Goal: Transaction & Acquisition: Purchase product/service

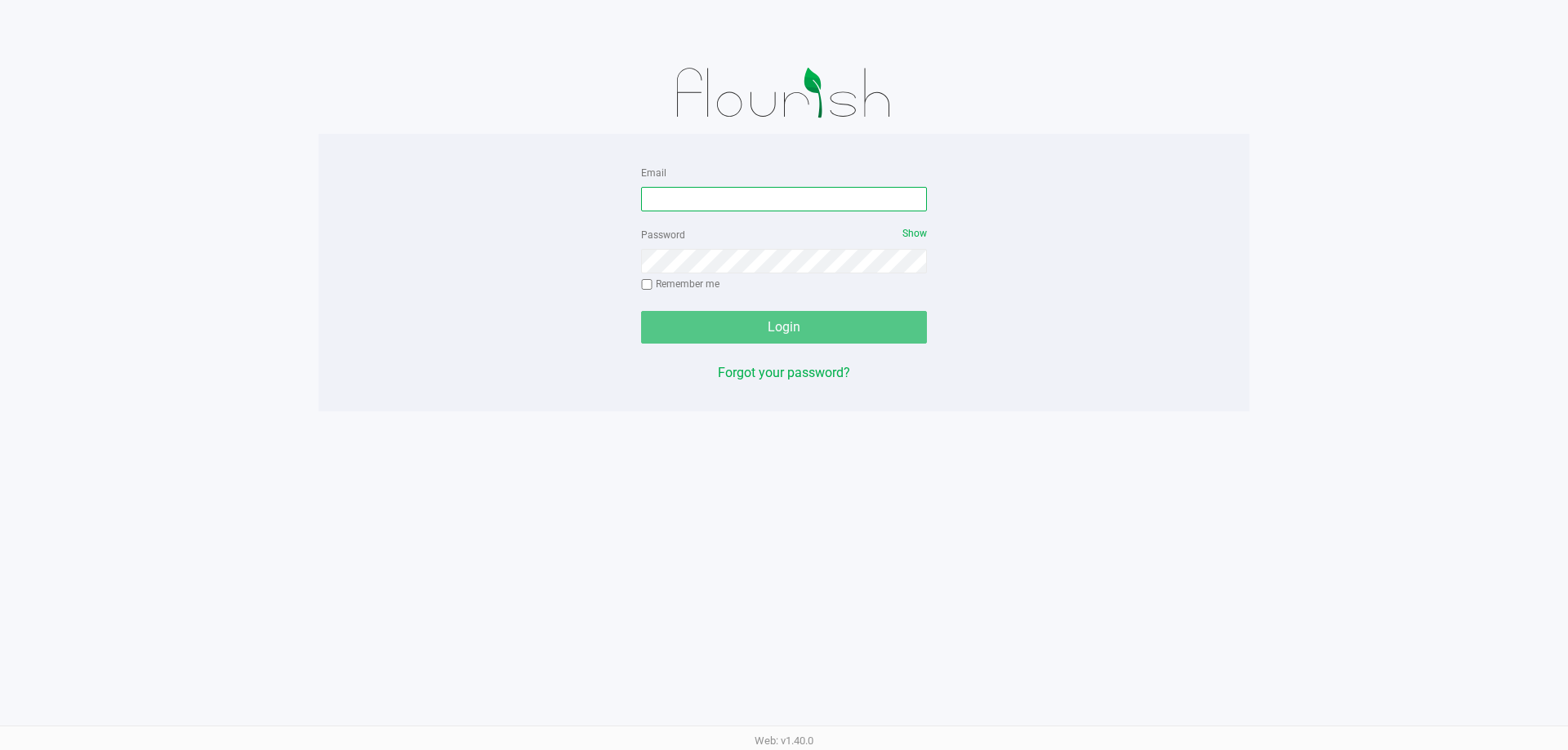
click at [656, 197] on input "Email" at bounding box center [784, 199] width 286 height 25
type input "[EMAIL_ADDRESS][DOMAIN_NAME]"
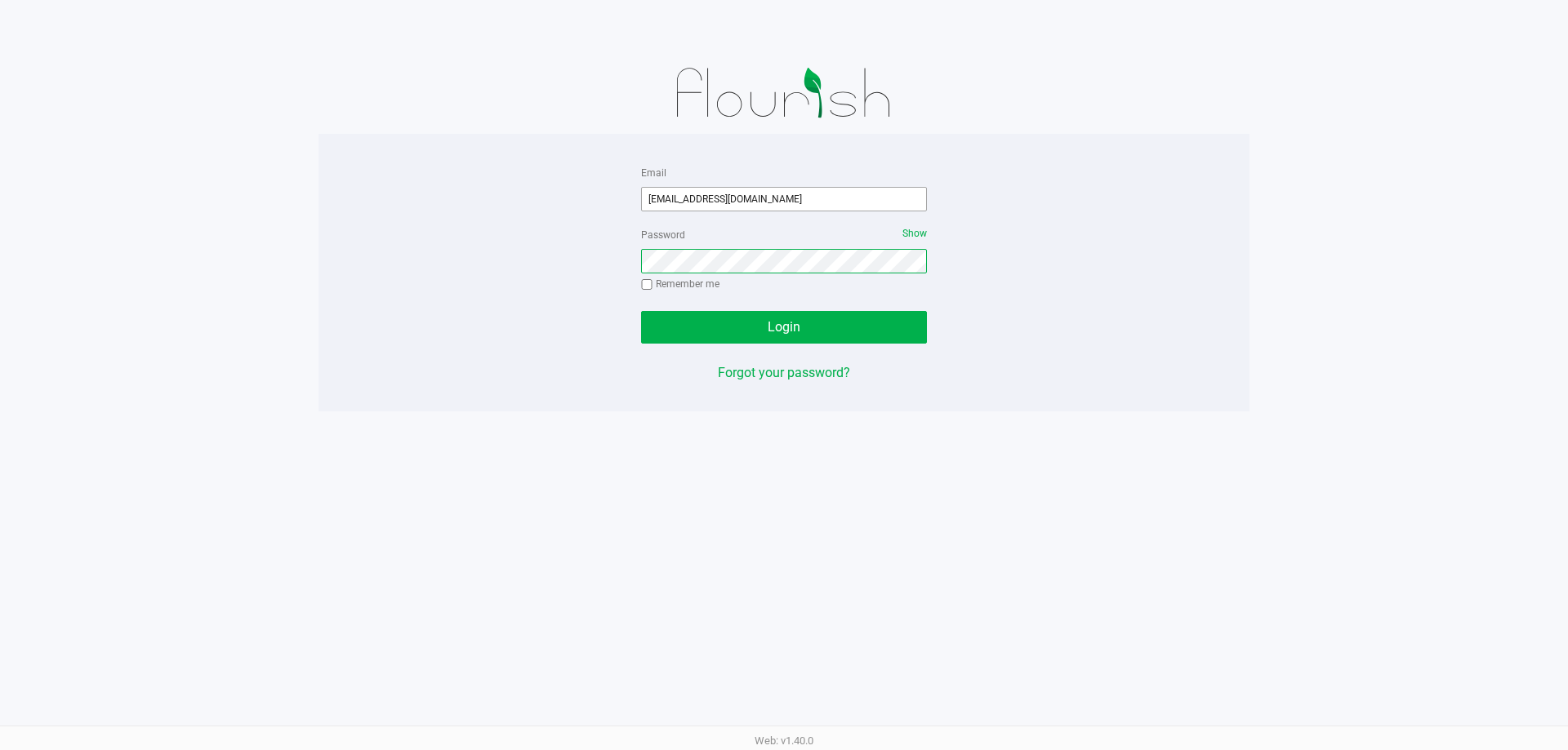
click at [641, 311] on button "Login" at bounding box center [784, 327] width 286 height 33
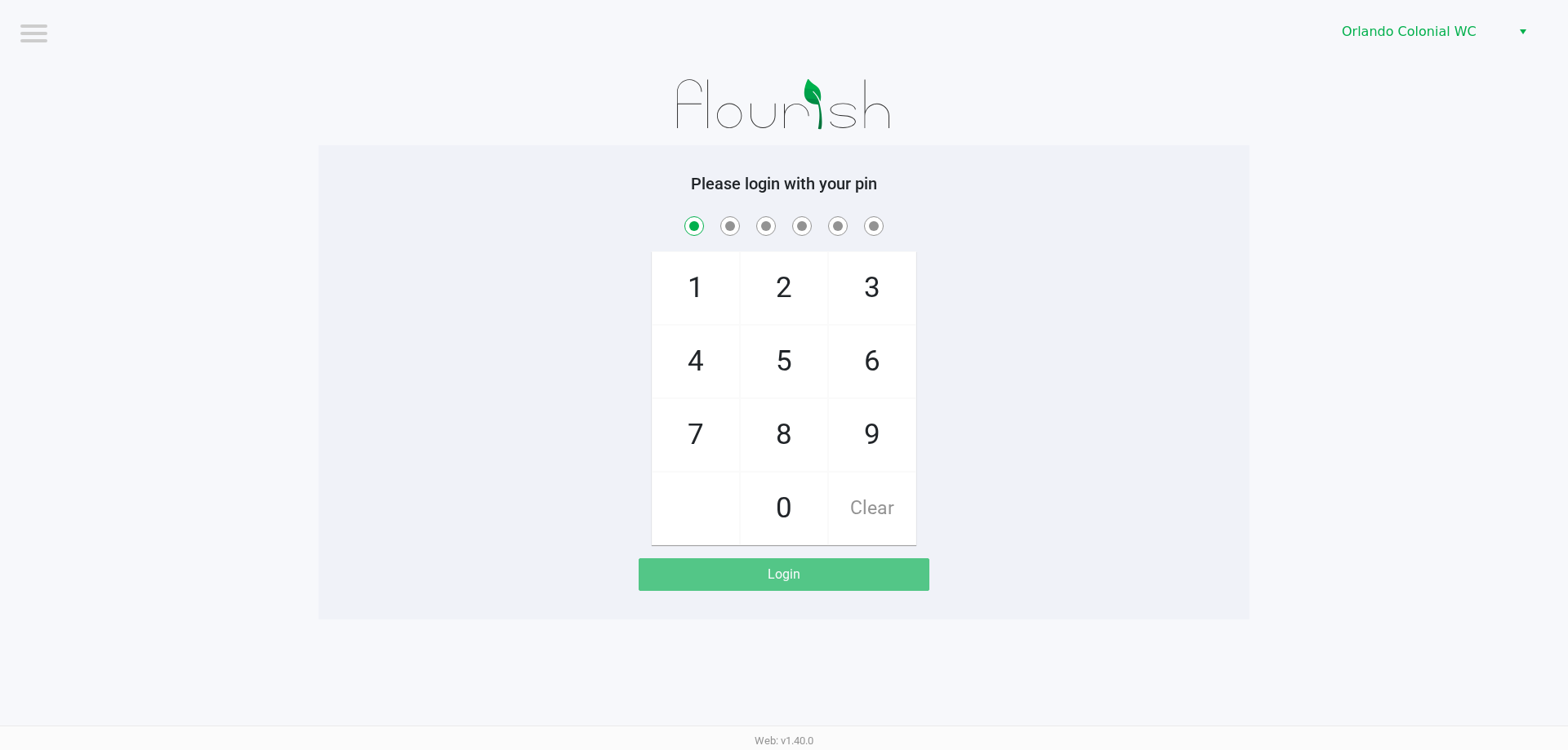
checkbox input "true"
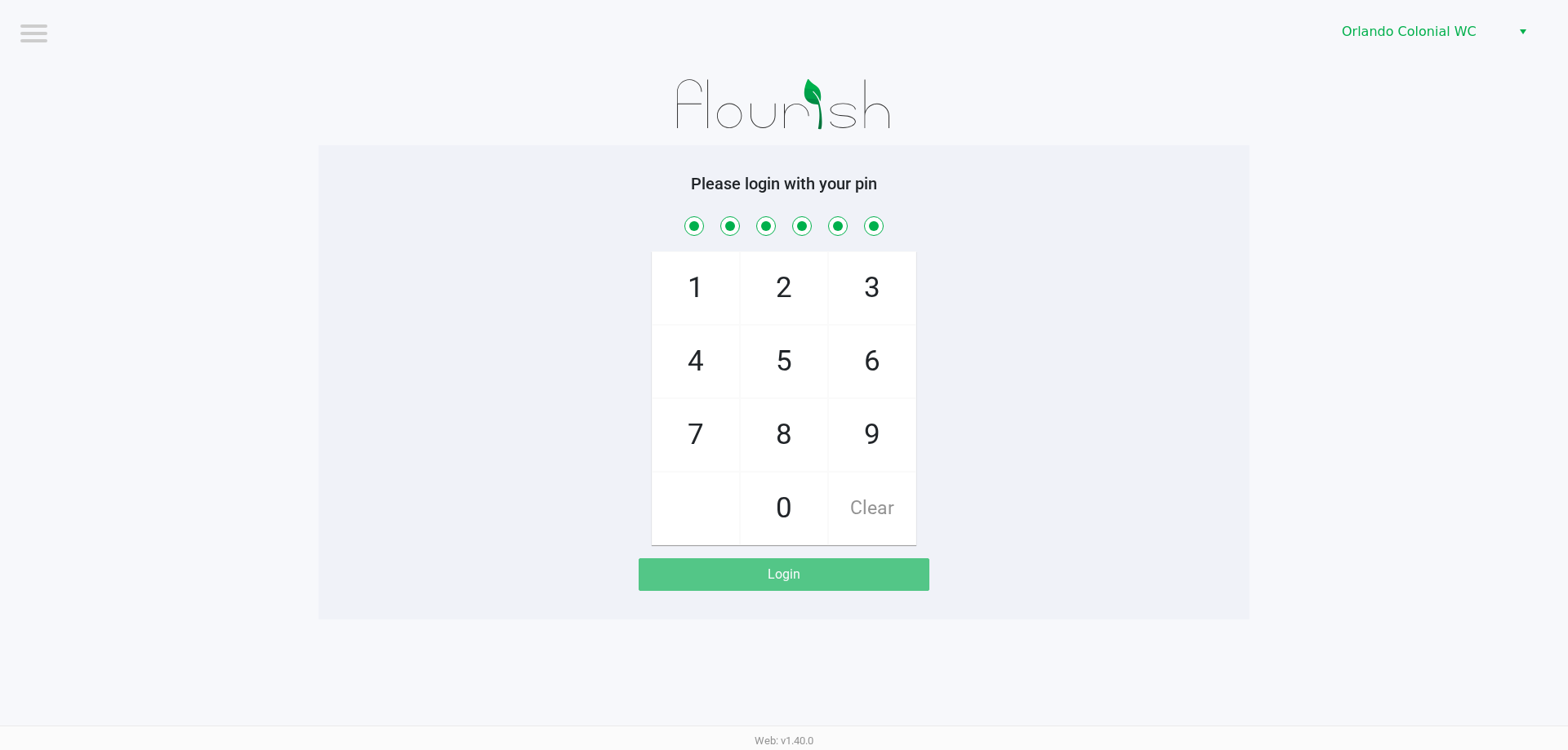
checkbox input "true"
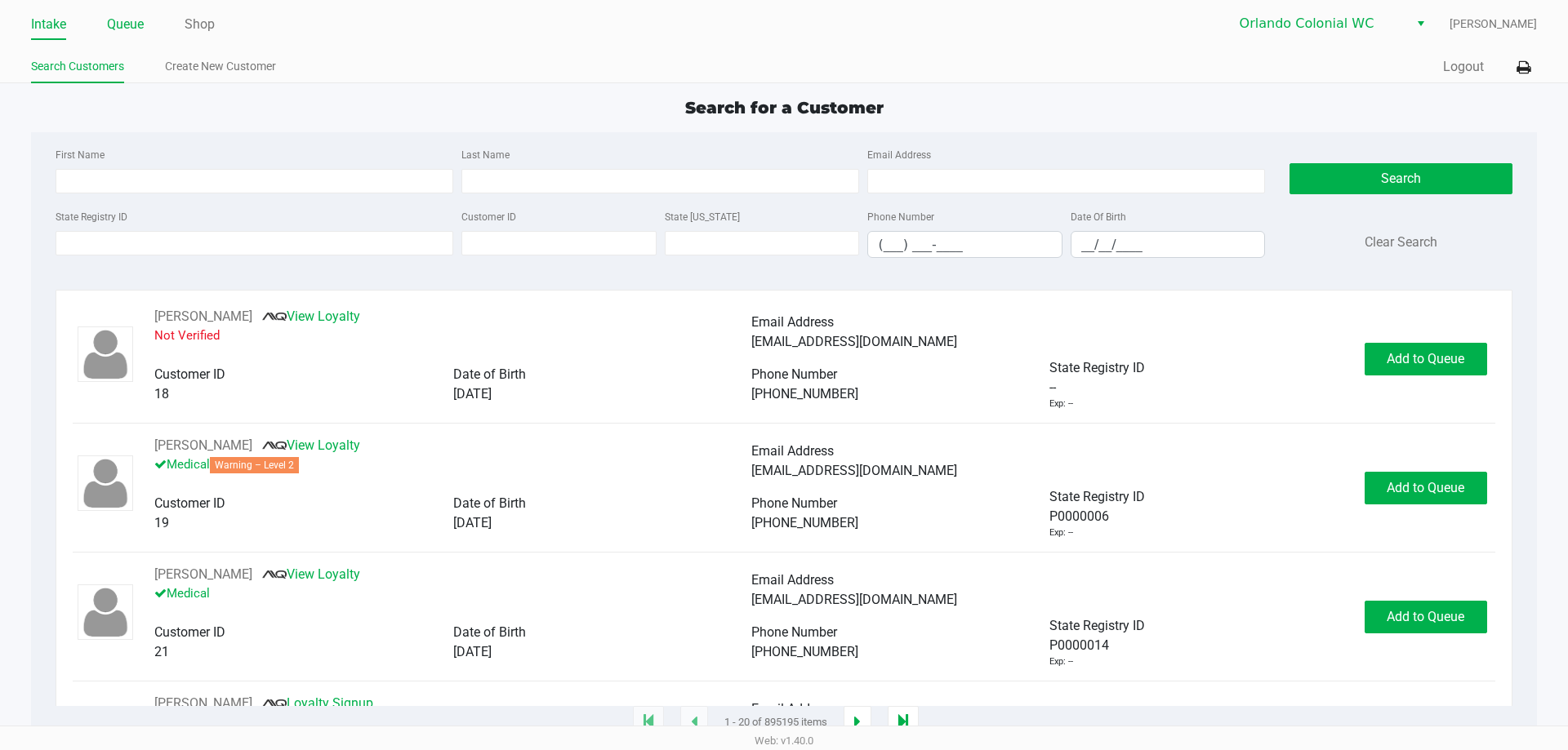
click at [139, 37] on li "Queue" at bounding box center [125, 26] width 37 height 29
click at [135, 26] on link "Queue" at bounding box center [125, 24] width 37 height 23
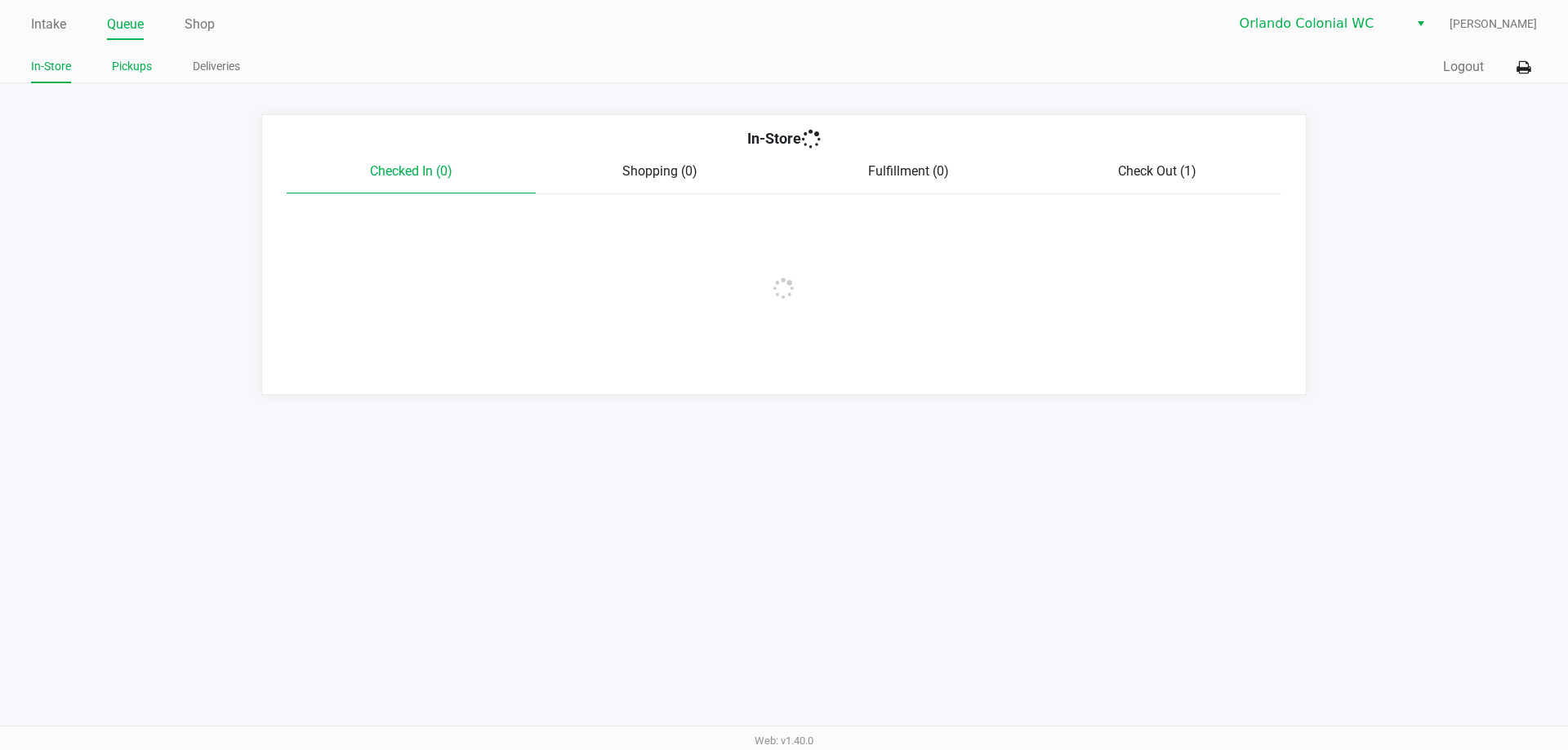
click at [147, 77] on li "Pickups" at bounding box center [132, 68] width 40 height 29
click at [140, 62] on link "Pickups" at bounding box center [132, 66] width 40 height 21
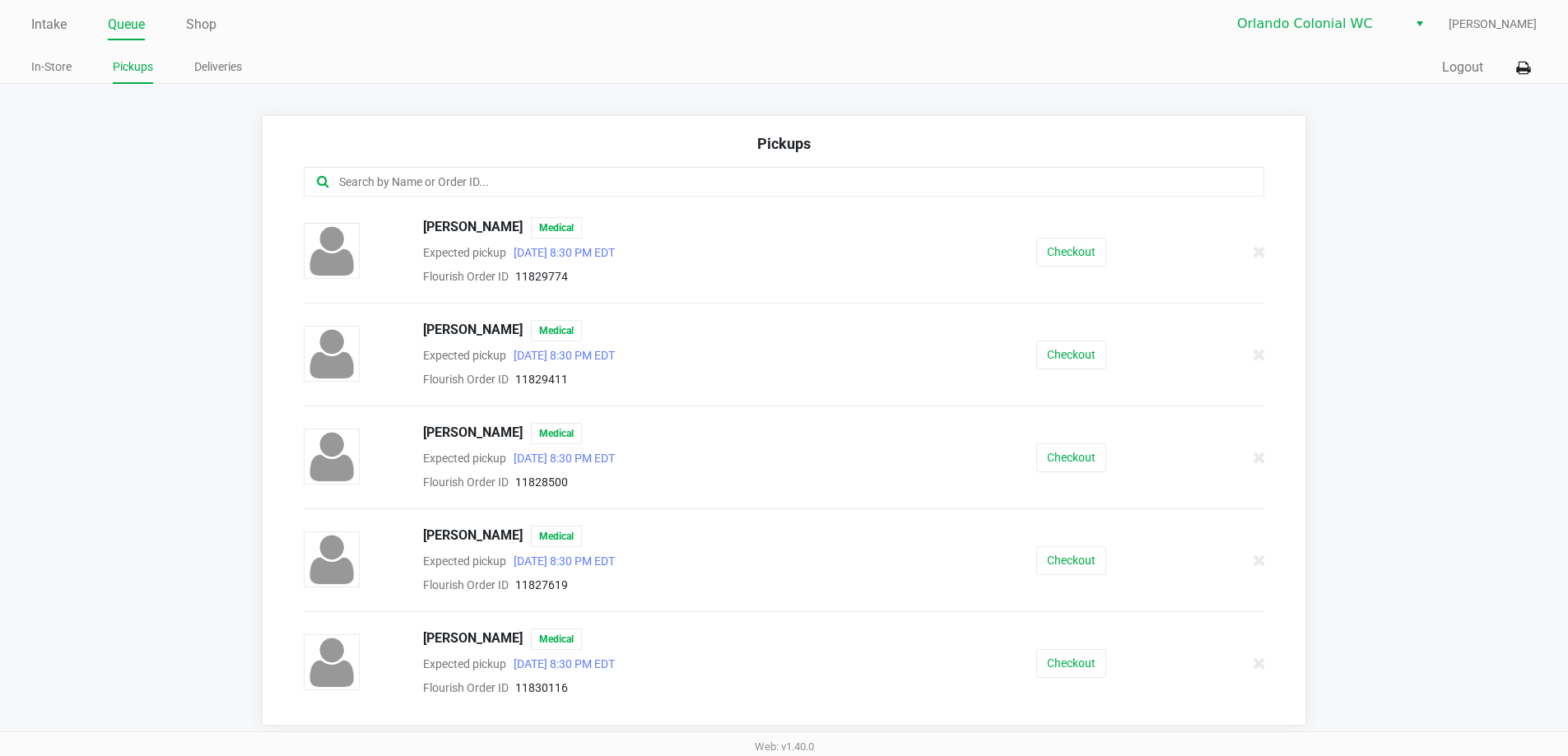
click at [453, 169] on div at bounding box center [785, 183] width 962 height 30
click at [452, 178] on input "text" at bounding box center [757, 182] width 841 height 19
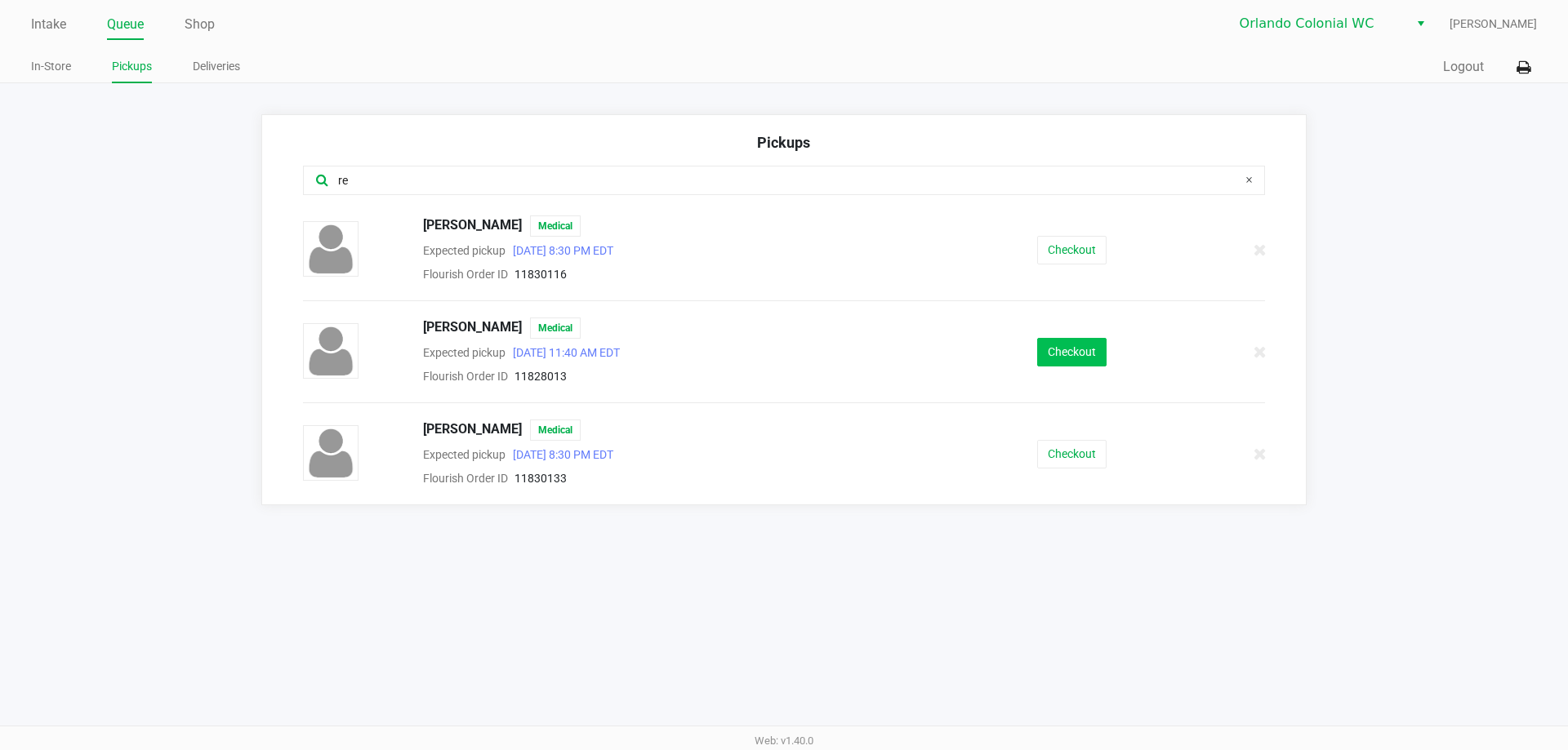
type input "re"
click at [1064, 363] on button "Checkout" at bounding box center [1071, 352] width 69 height 29
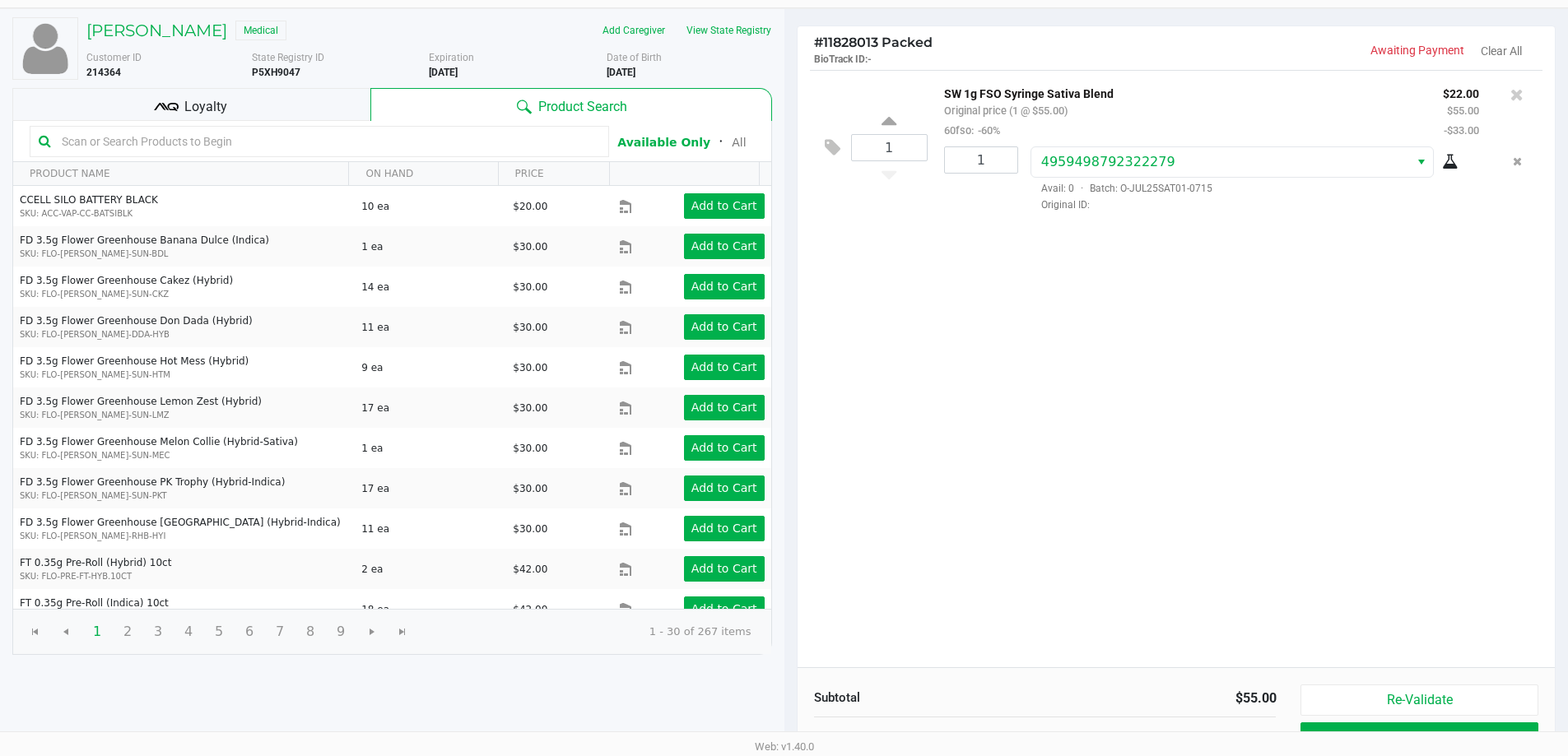
scroll to position [169, 0]
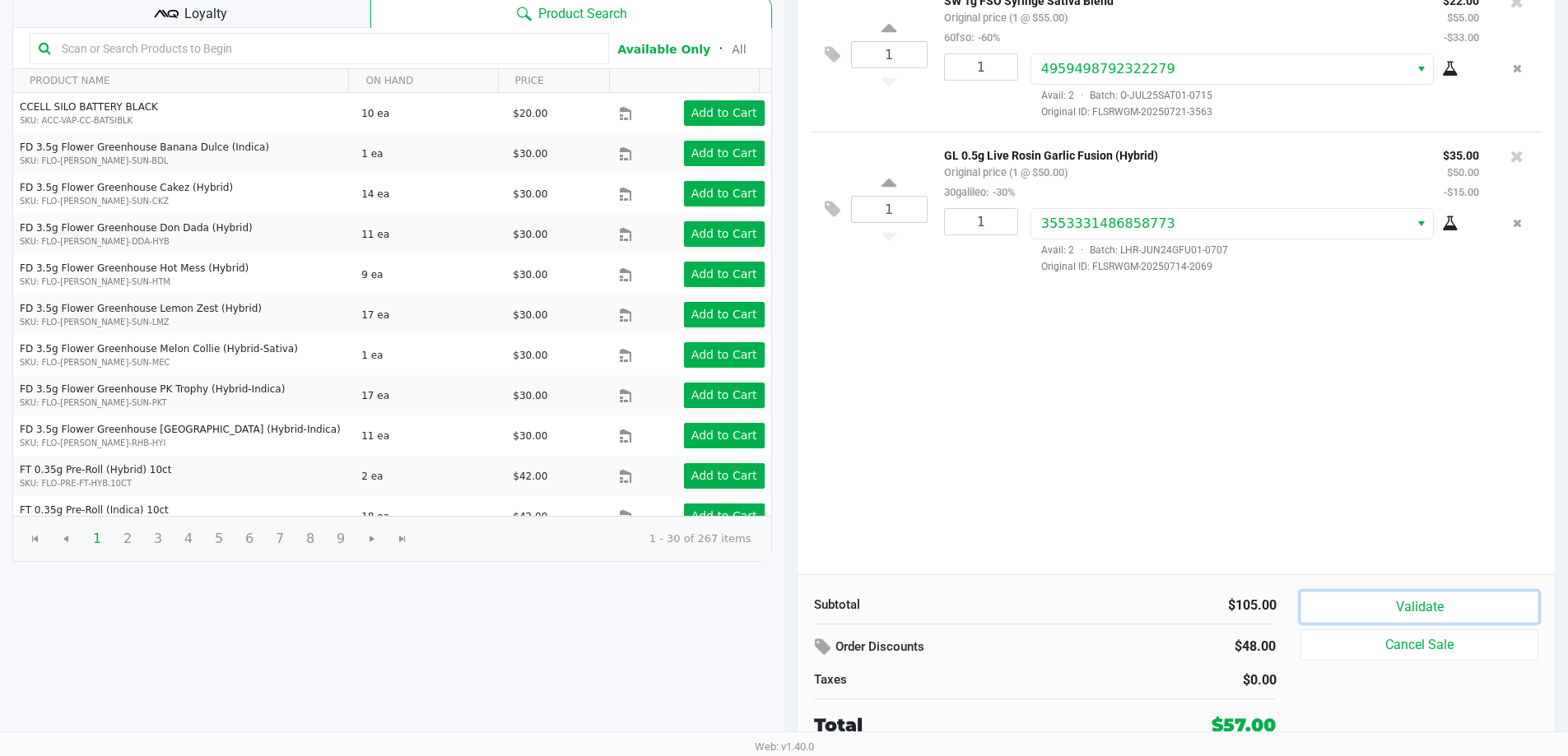
click at [1428, 616] on button "Validate" at bounding box center [1419, 606] width 237 height 31
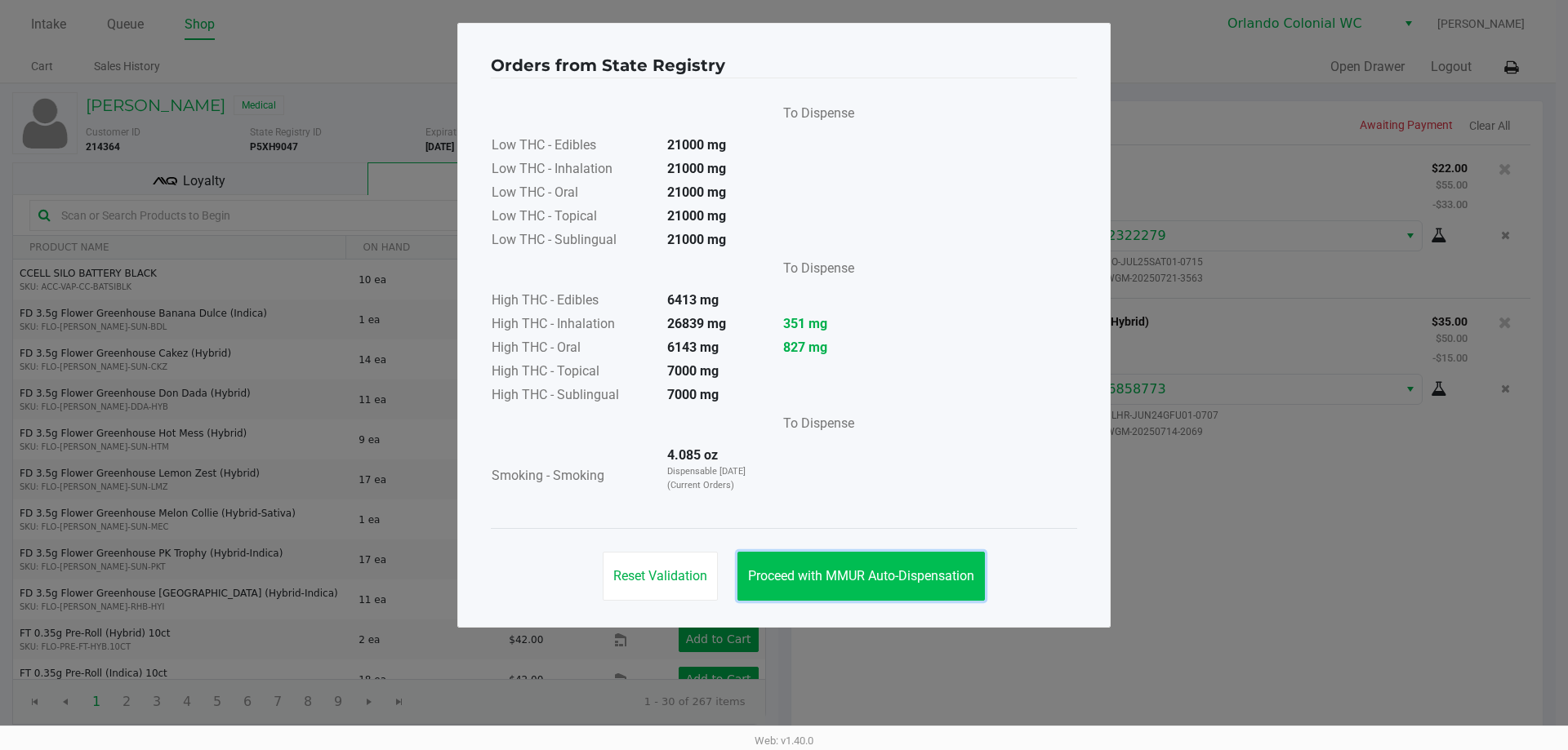
click at [961, 577] on span "Proceed with MMUR Auto-Dispensation" at bounding box center [861, 576] width 227 height 16
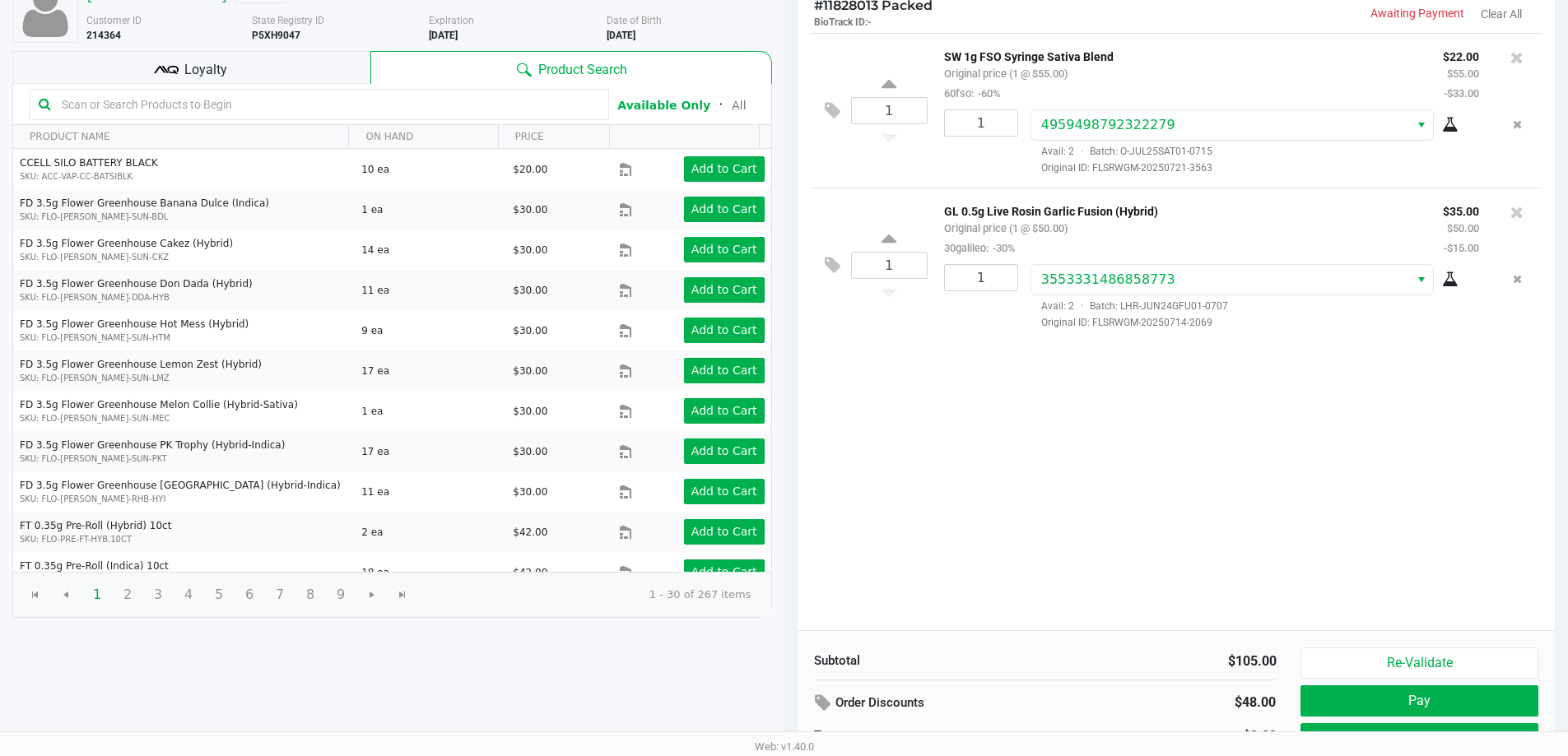
scroll to position [169, 0]
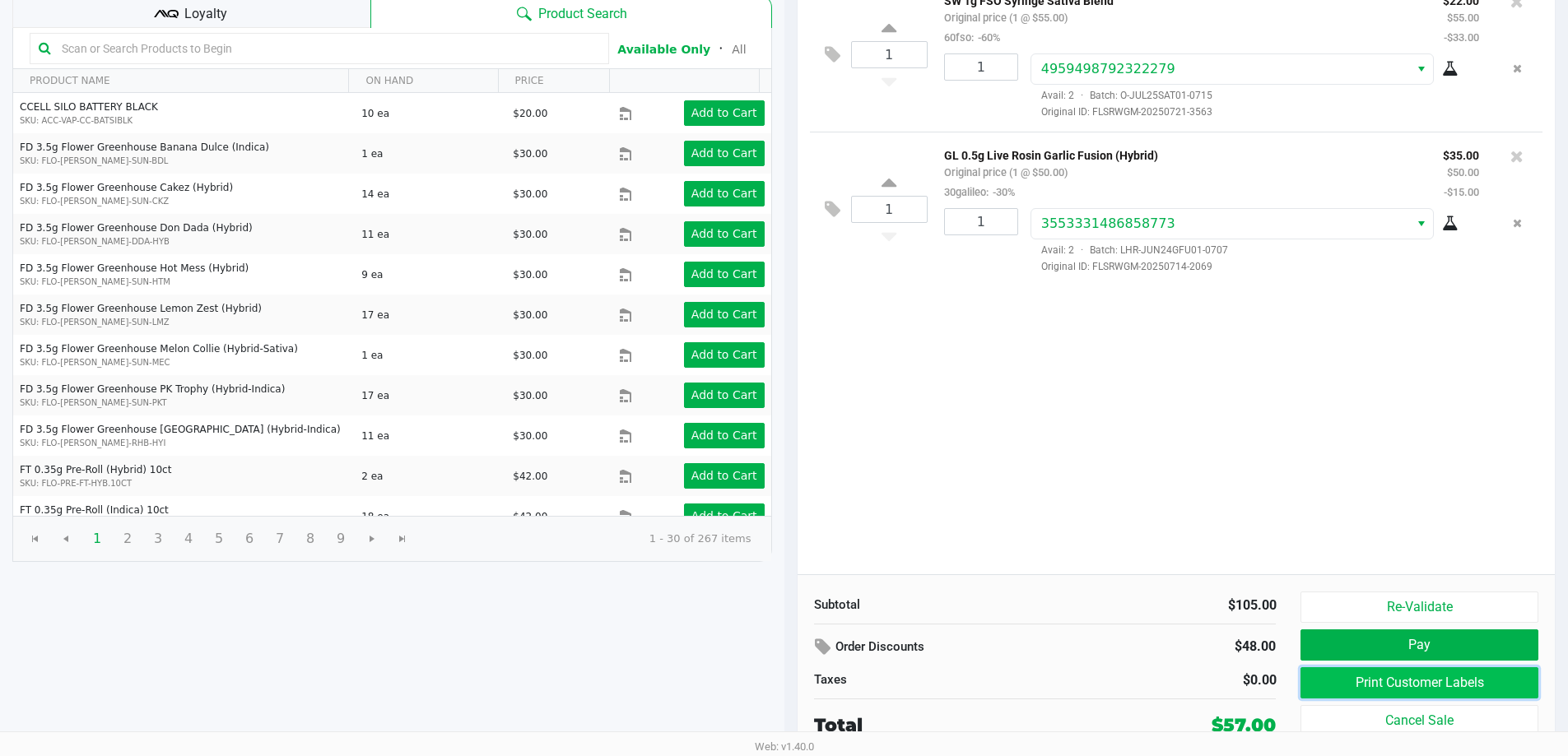
click at [1392, 681] on button "Print Customer Labels" at bounding box center [1419, 682] width 237 height 31
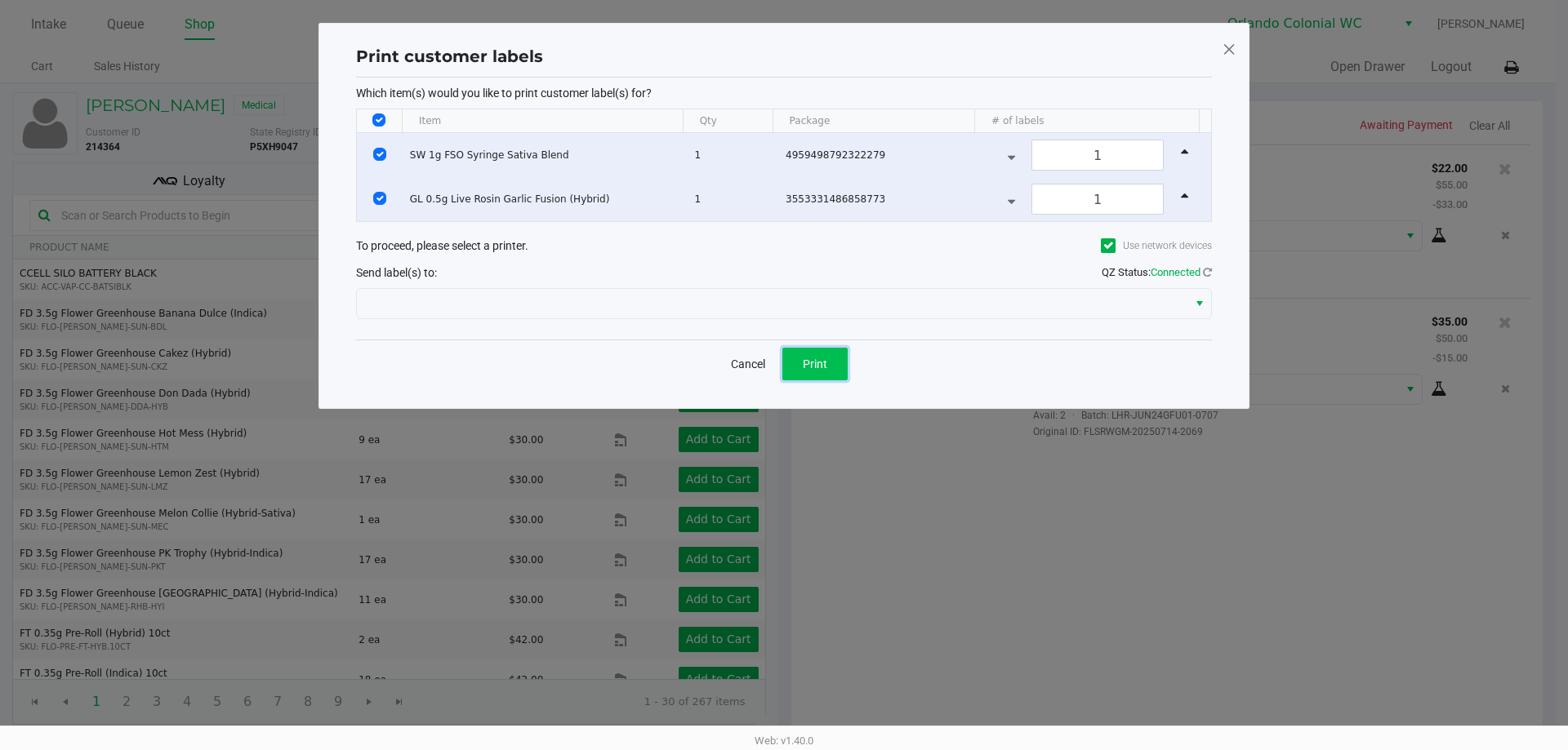
click at [840, 372] on button "Print" at bounding box center [815, 364] width 65 height 33
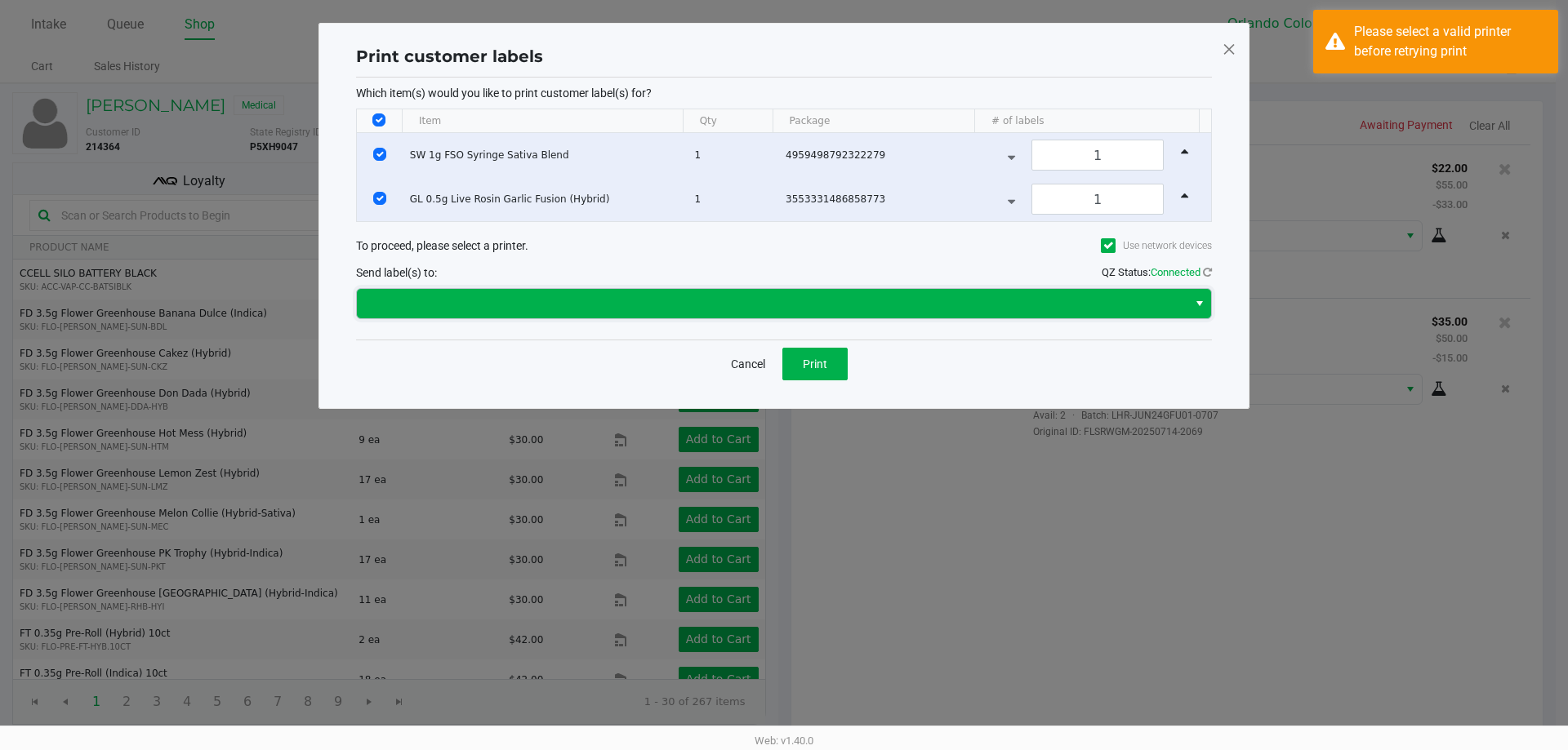
click at [506, 302] on span at bounding box center [773, 304] width 811 height 20
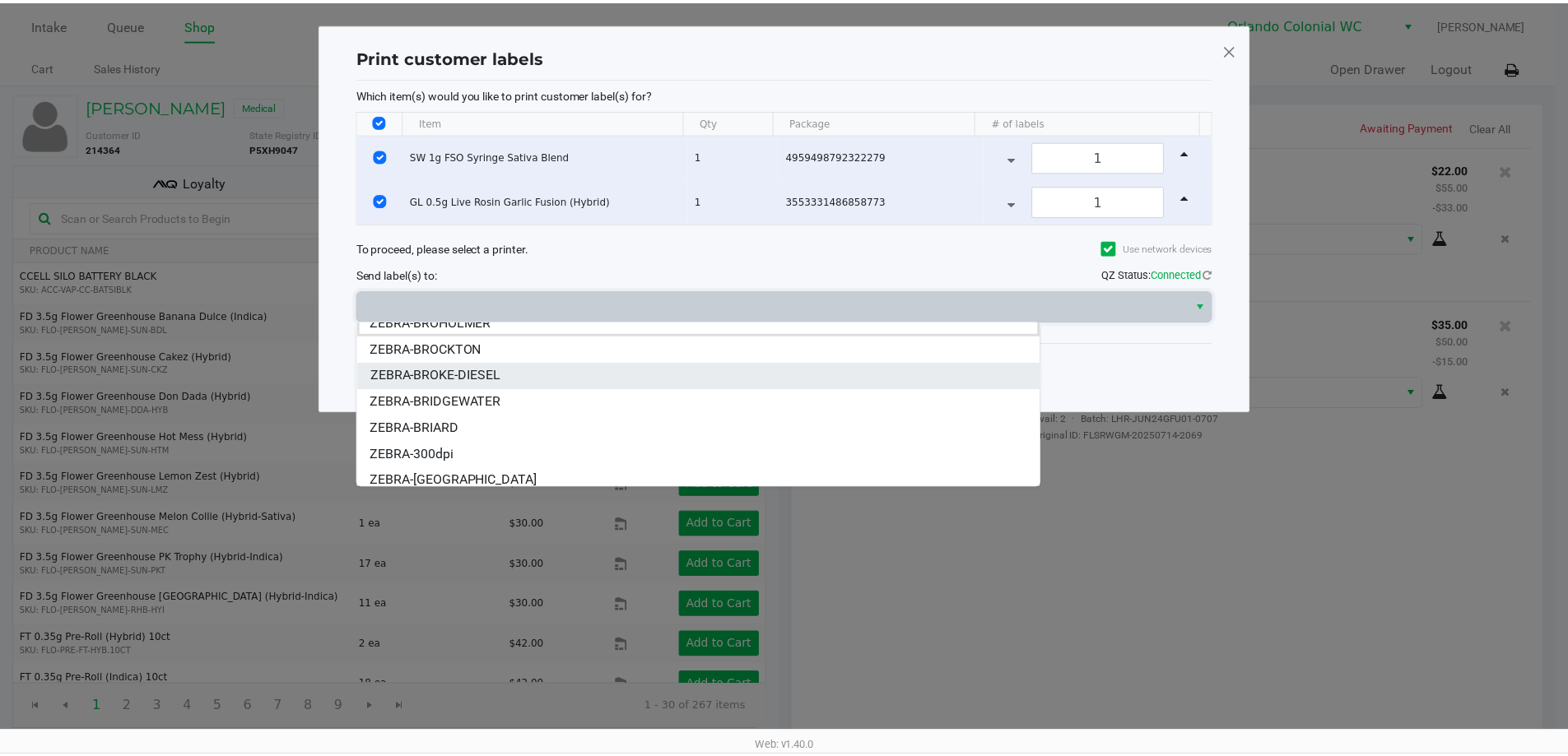
scroll to position [20, 0]
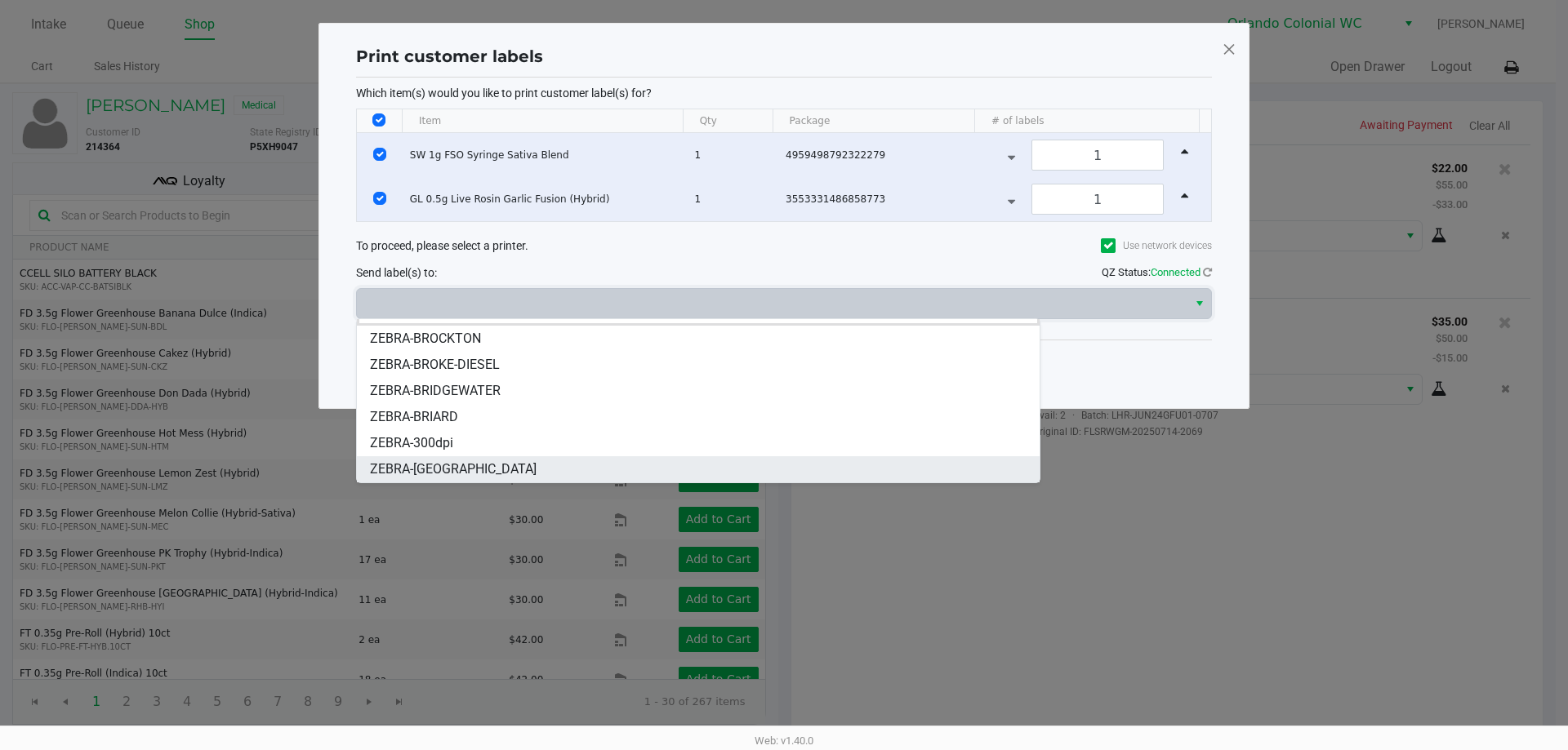
click at [465, 469] on span "ZEBRA-[GEOGRAPHIC_DATA]" at bounding box center [453, 470] width 166 height 20
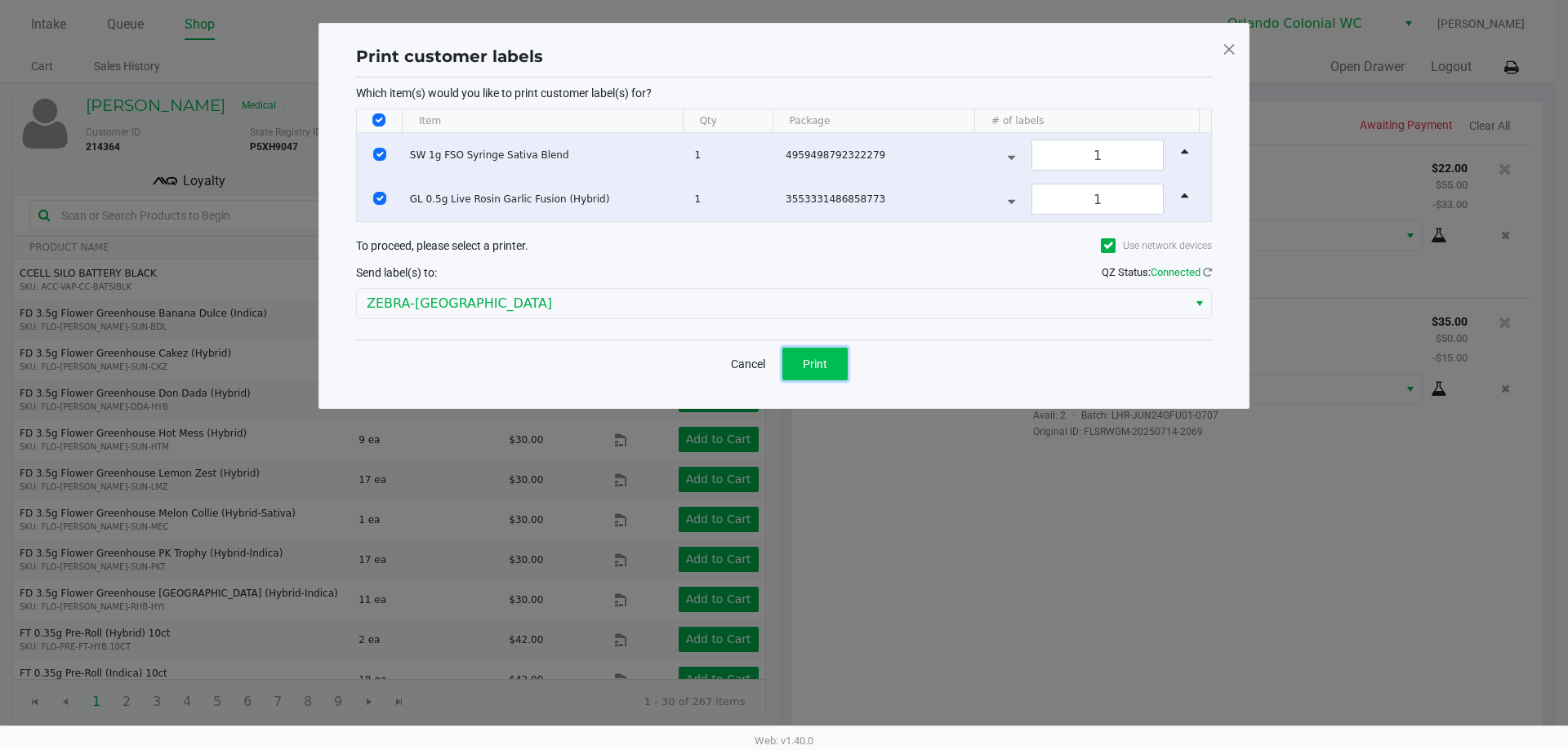
click at [818, 359] on span "Print" at bounding box center [814, 363] width 25 height 13
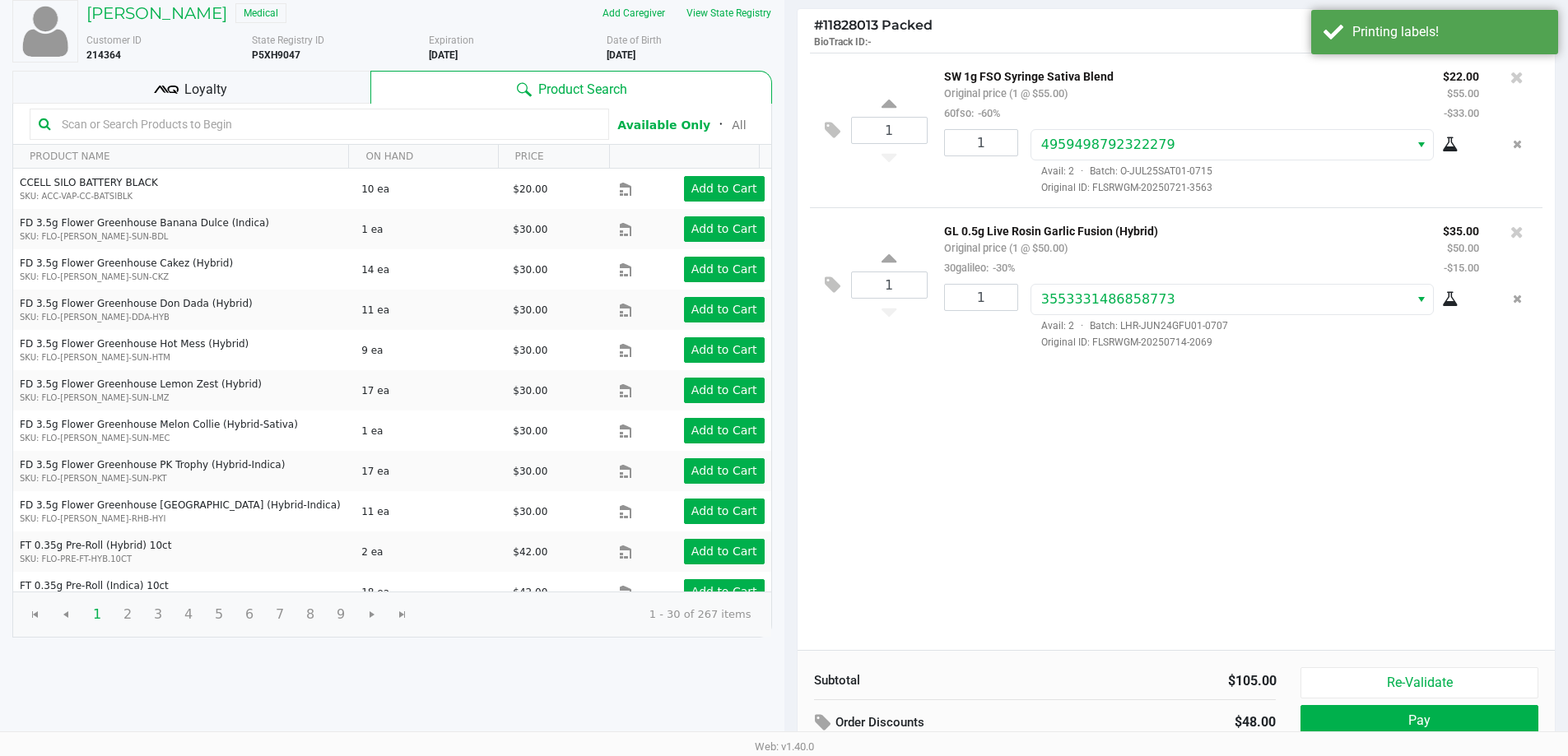
scroll to position [169, 0]
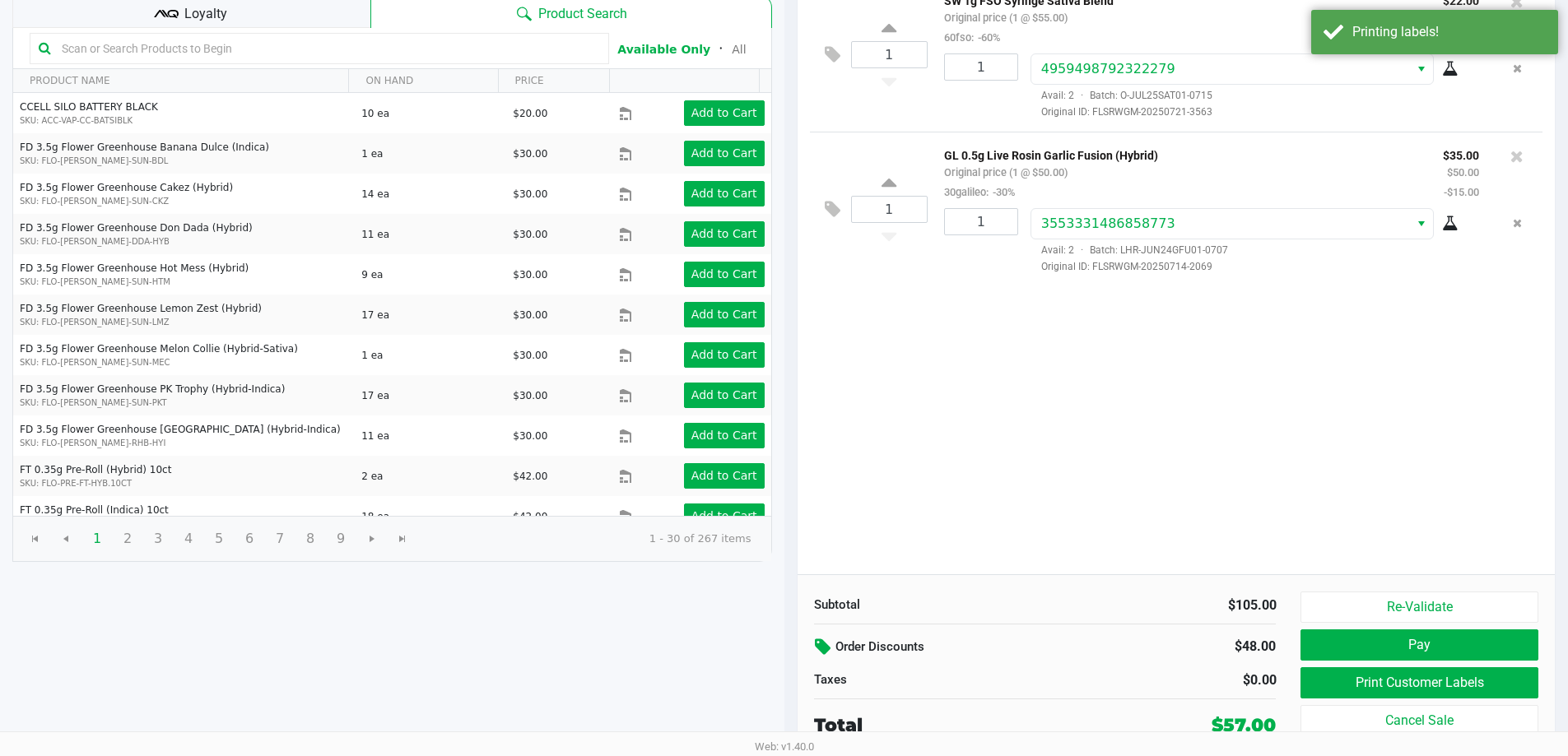
click at [829, 651] on icon at bounding box center [825, 647] width 20 height 19
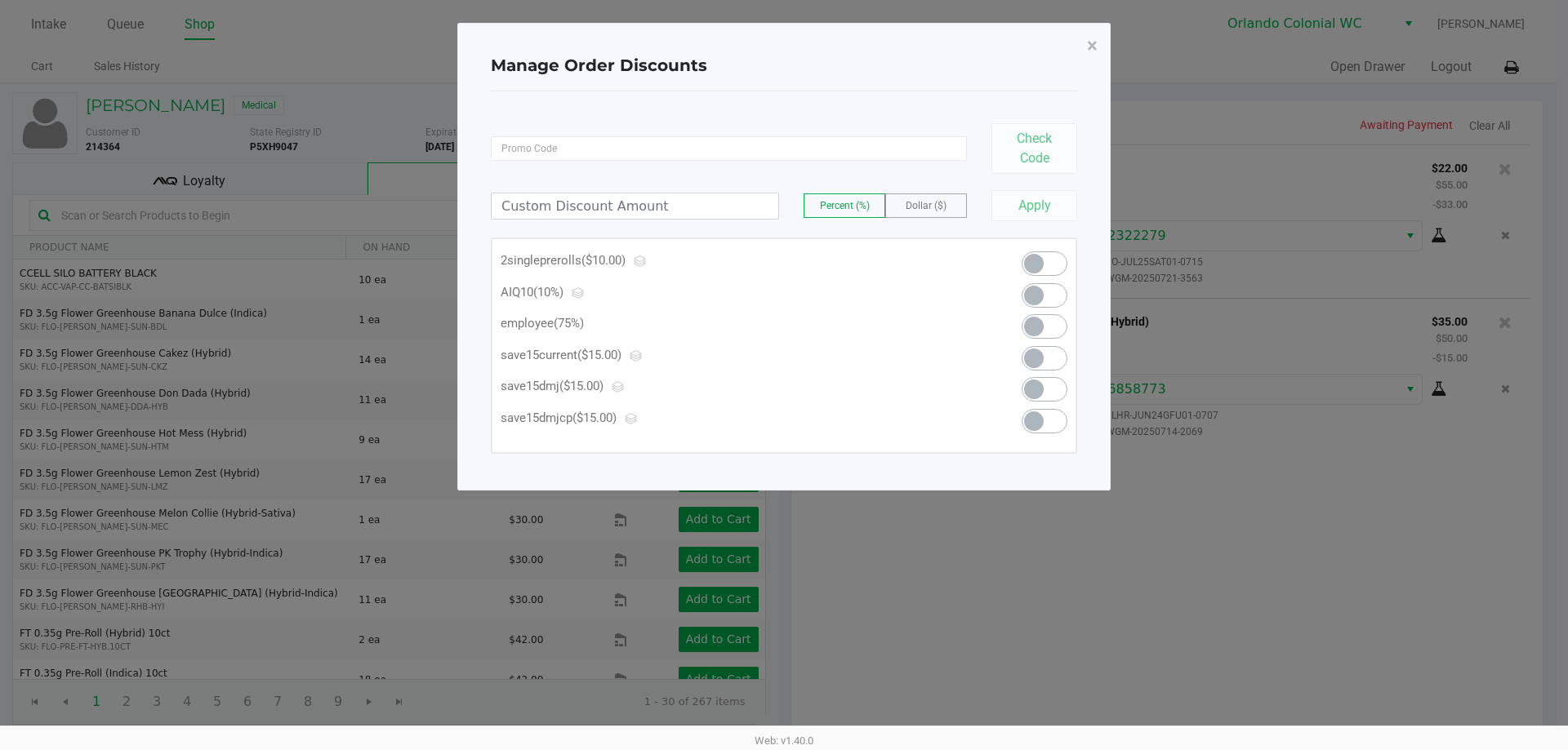
click at [1059, 331] on span at bounding box center [1044, 327] width 46 height 25
type input "75.00"
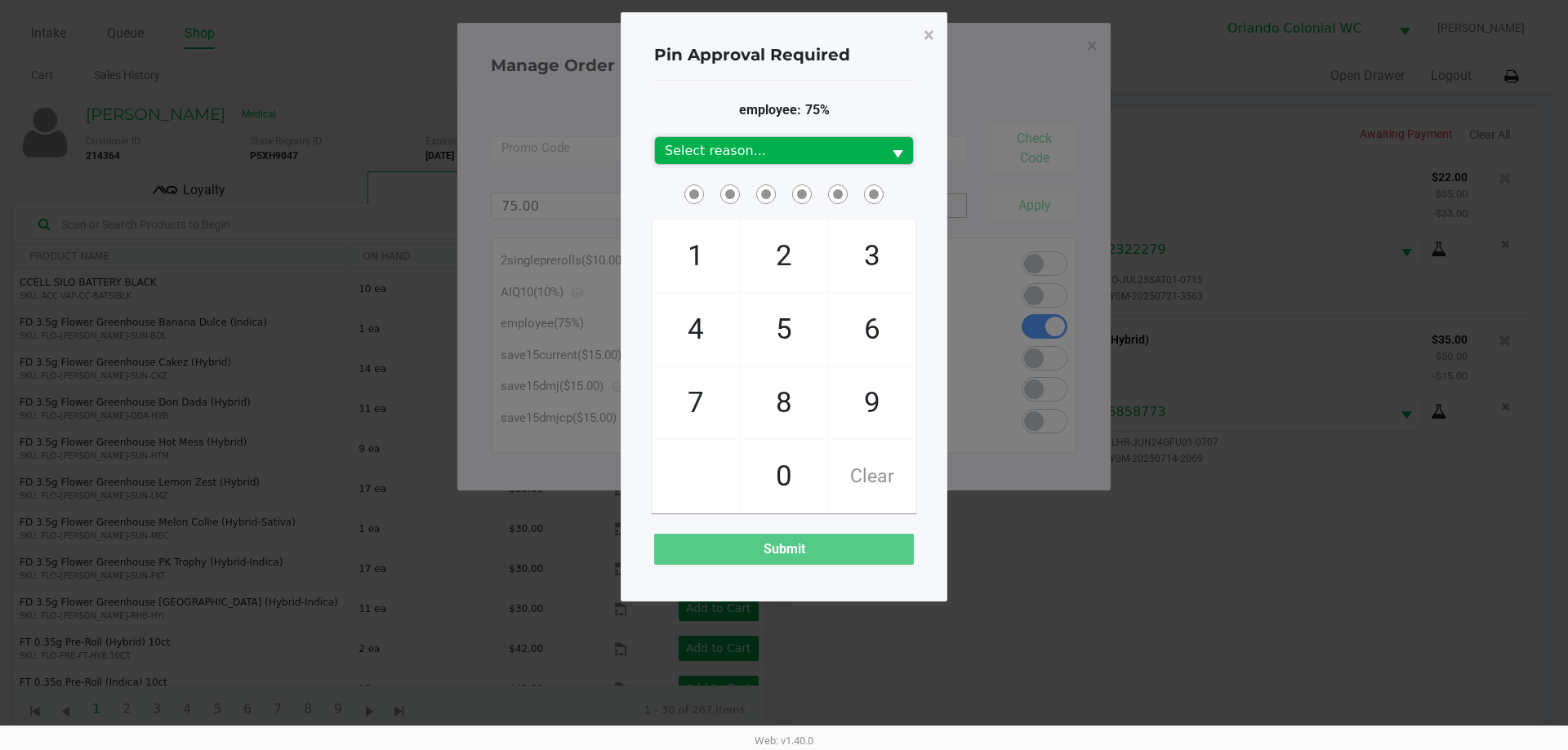
click at [807, 152] on span "Select reason..." at bounding box center [769, 151] width 208 height 20
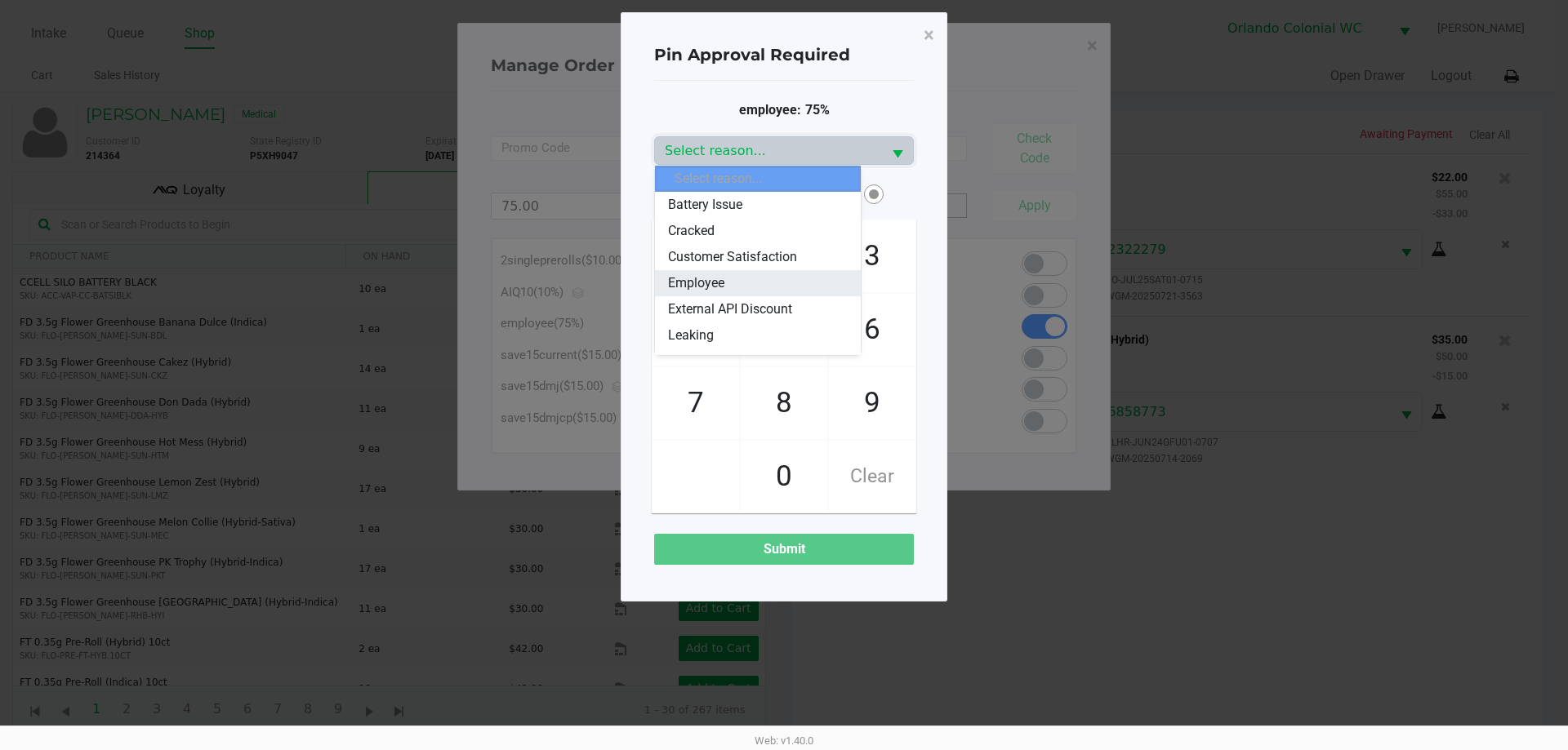
click at [746, 283] on li "Employee" at bounding box center [758, 283] width 206 height 26
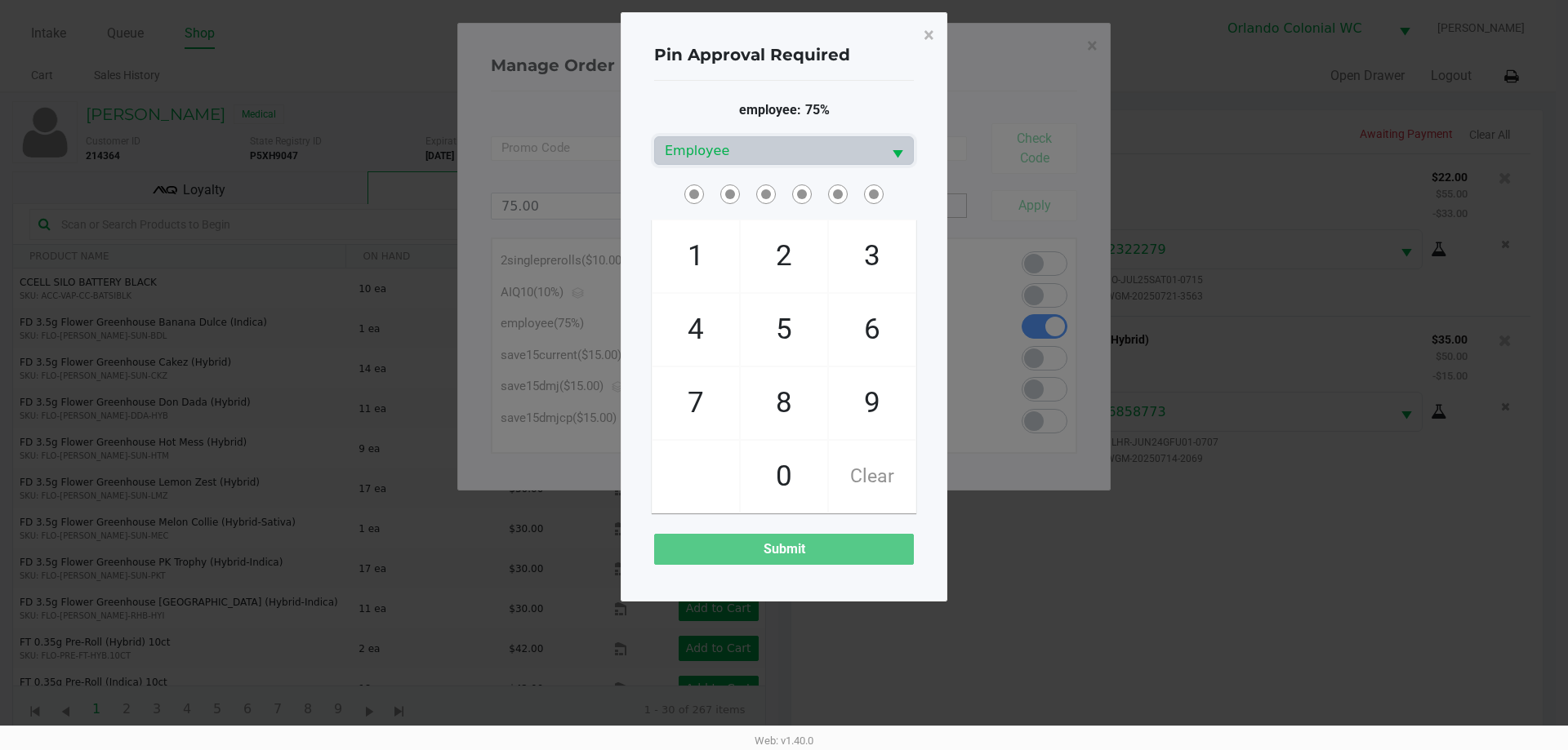
click at [701, 346] on span "4" at bounding box center [694, 329] width 86 height 72
checkbox input "true"
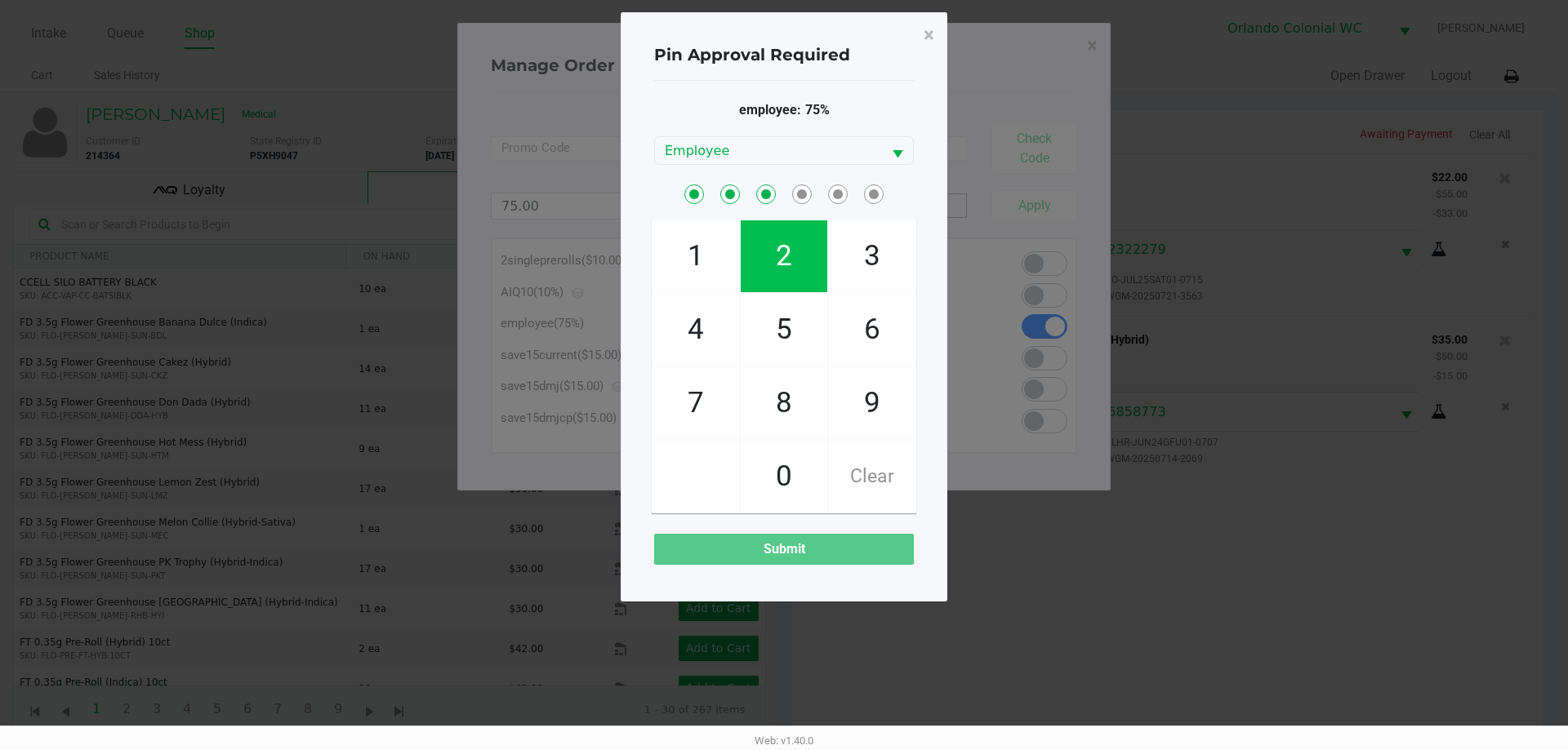
checkbox input "true"
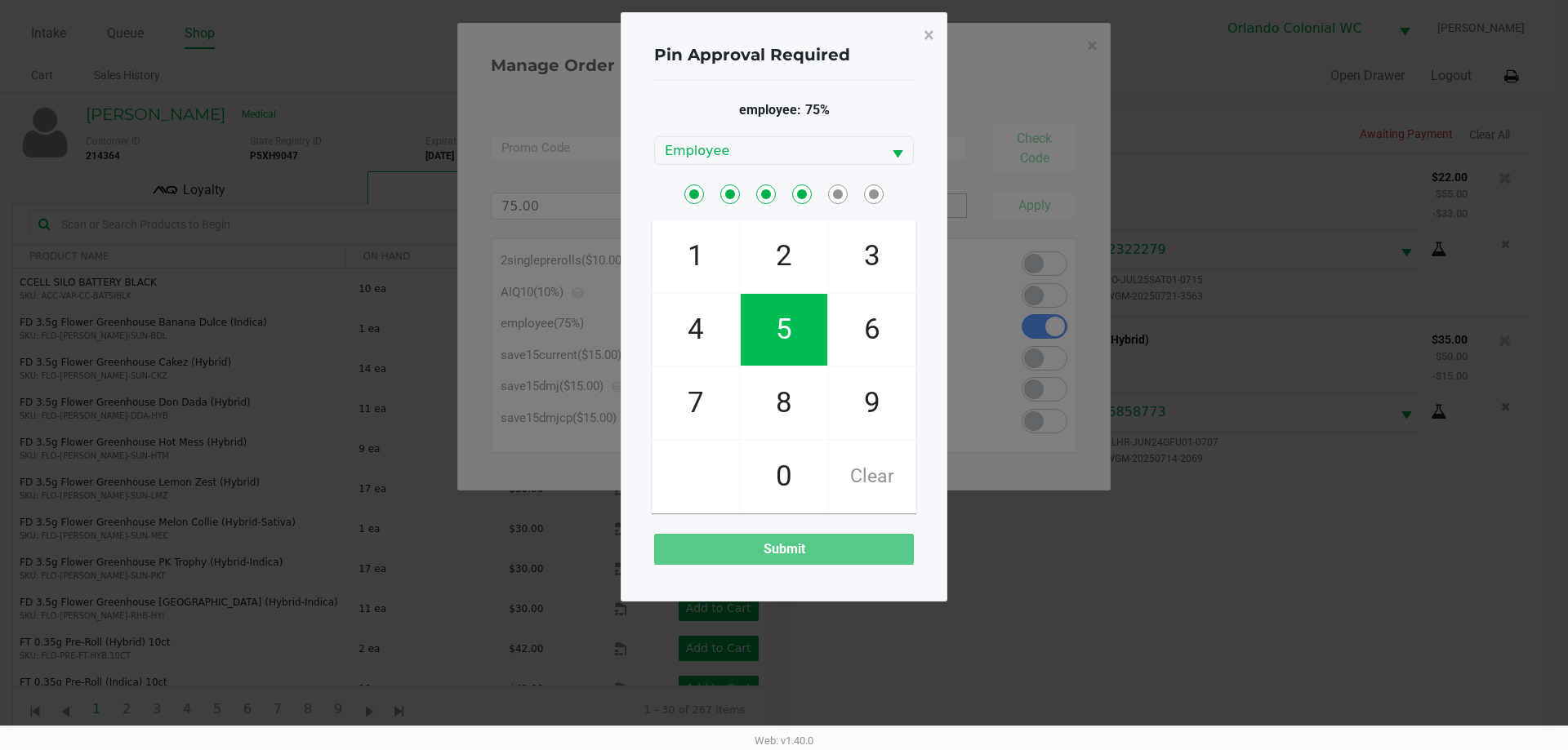
checkbox input "true"
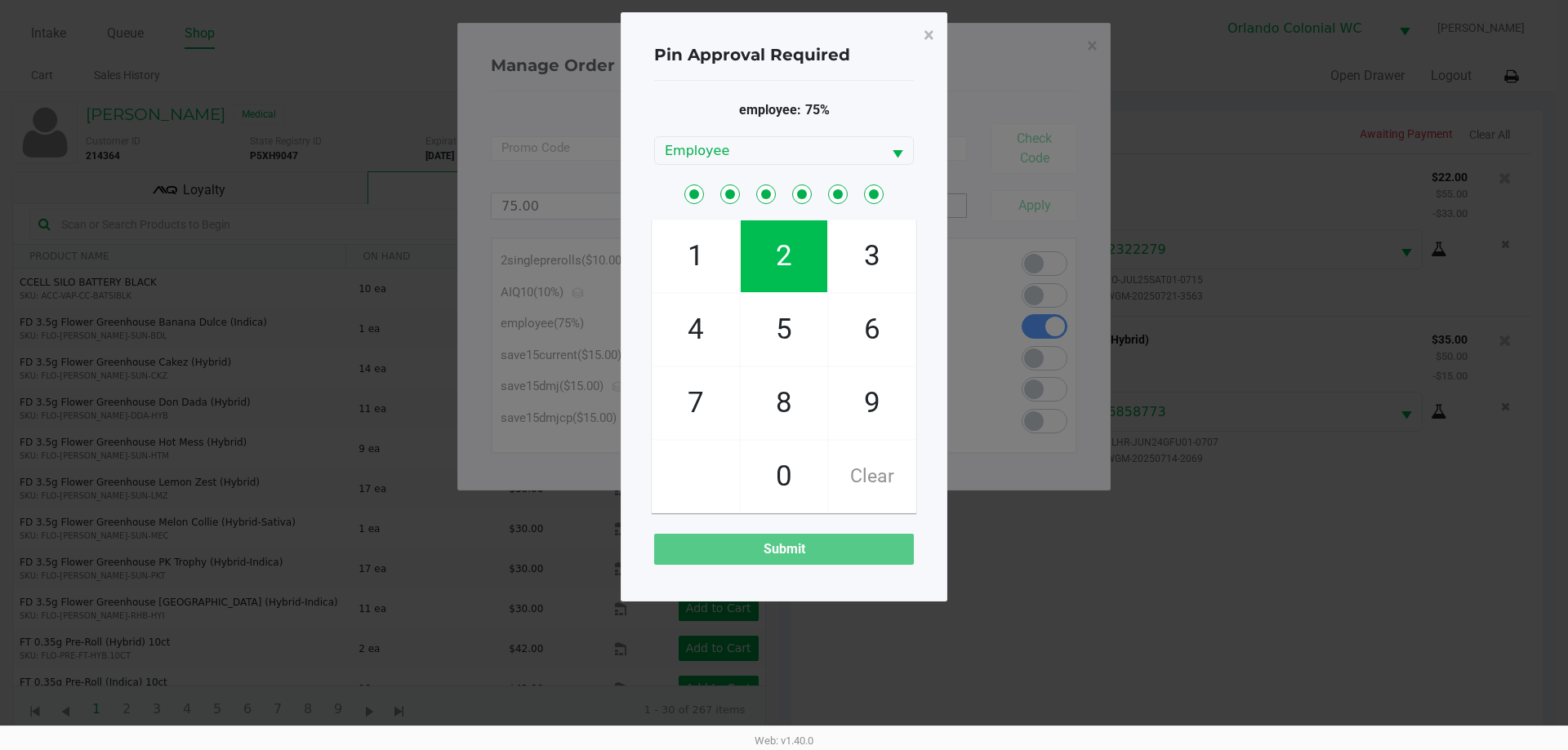
checkbox input "true"
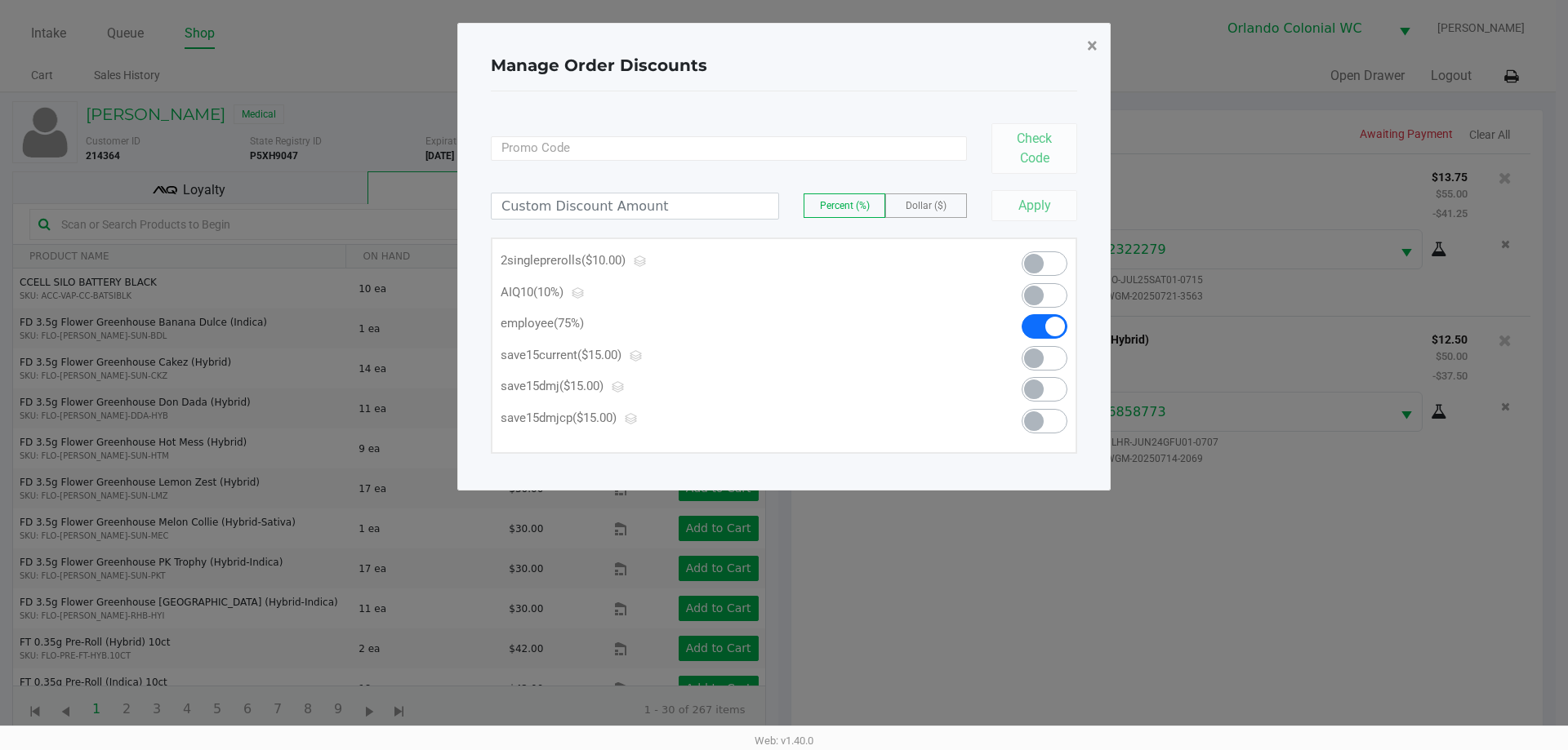
click at [1093, 48] on span "×" at bounding box center [1091, 46] width 11 height 23
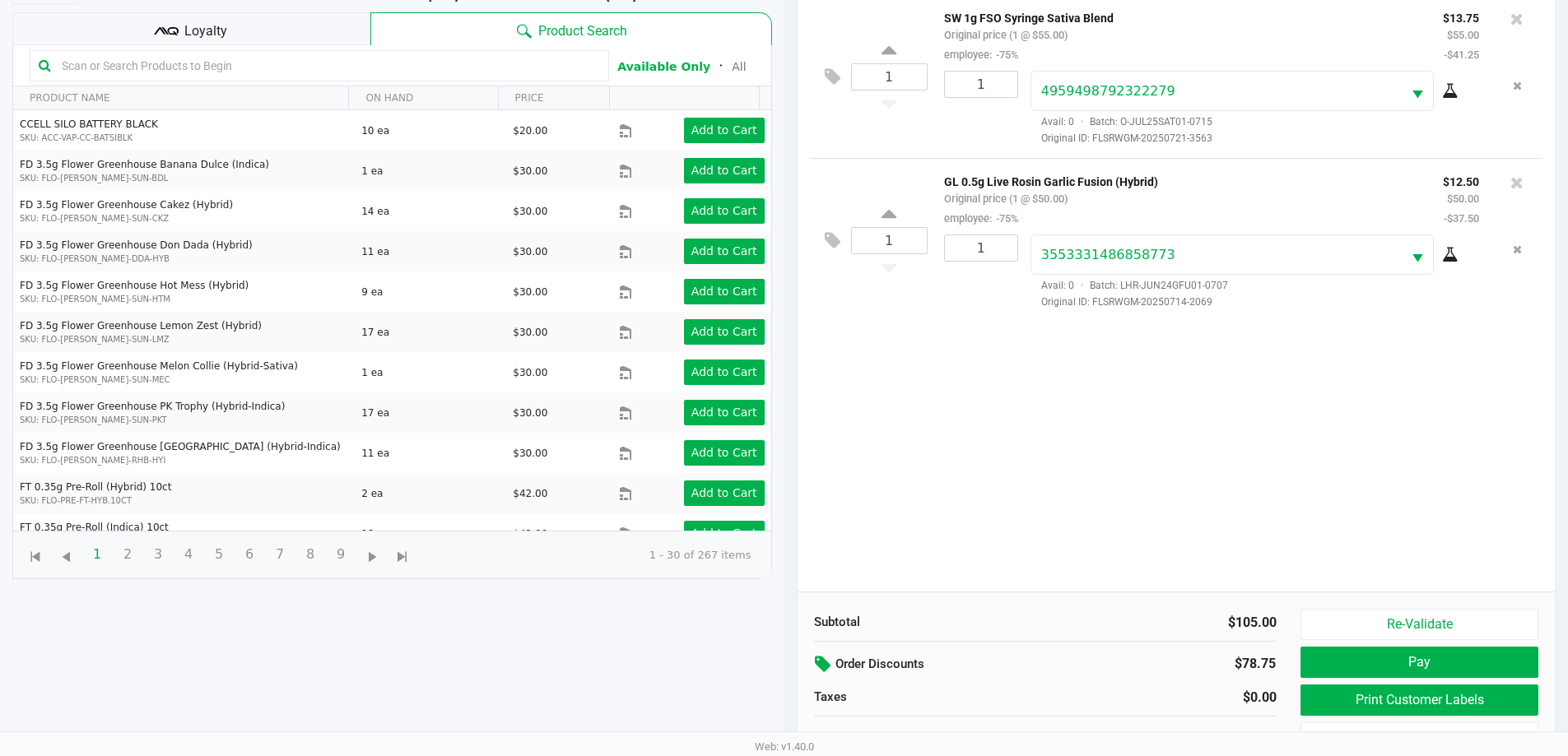
scroll to position [178, 0]
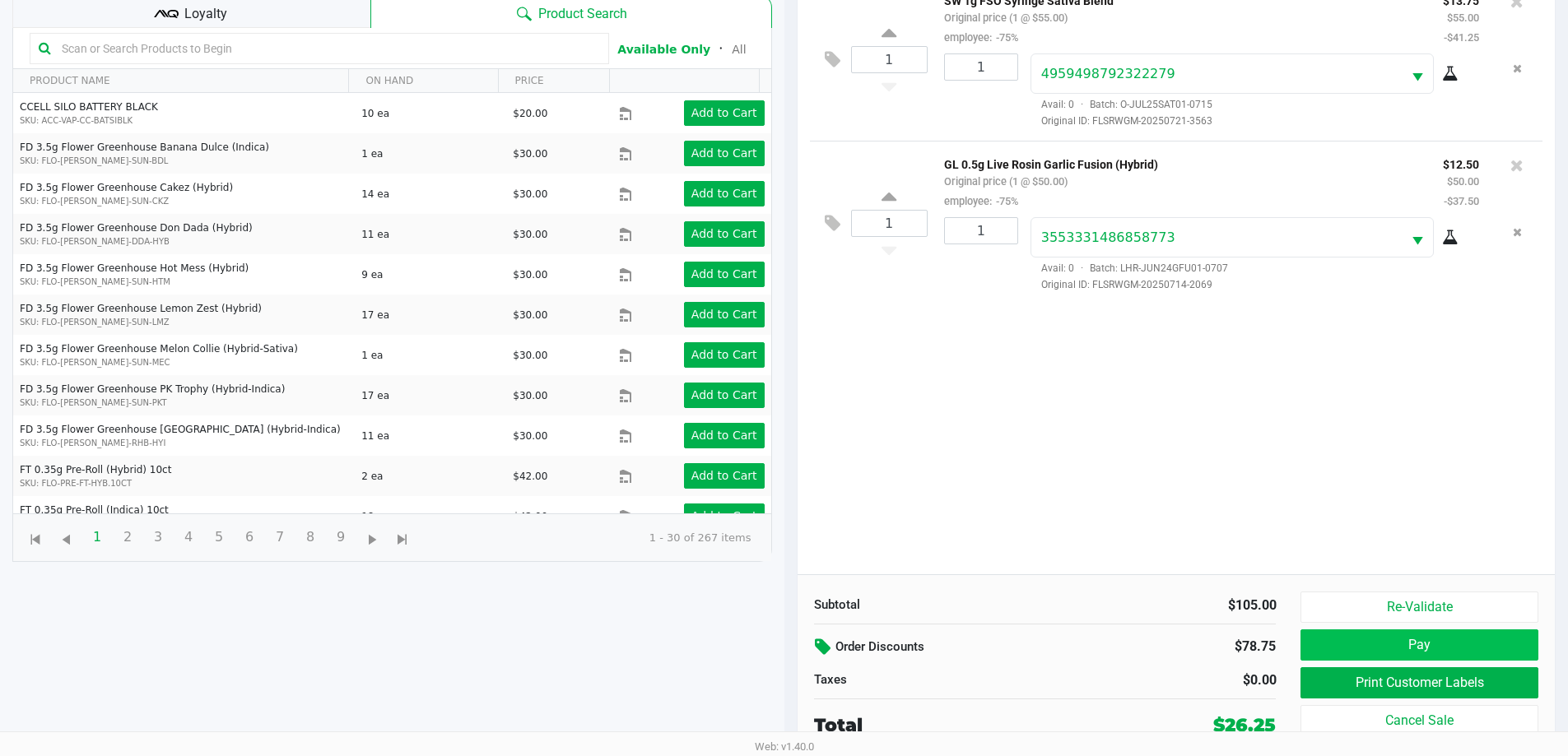
click at [1449, 635] on button "Pay" at bounding box center [1419, 644] width 237 height 31
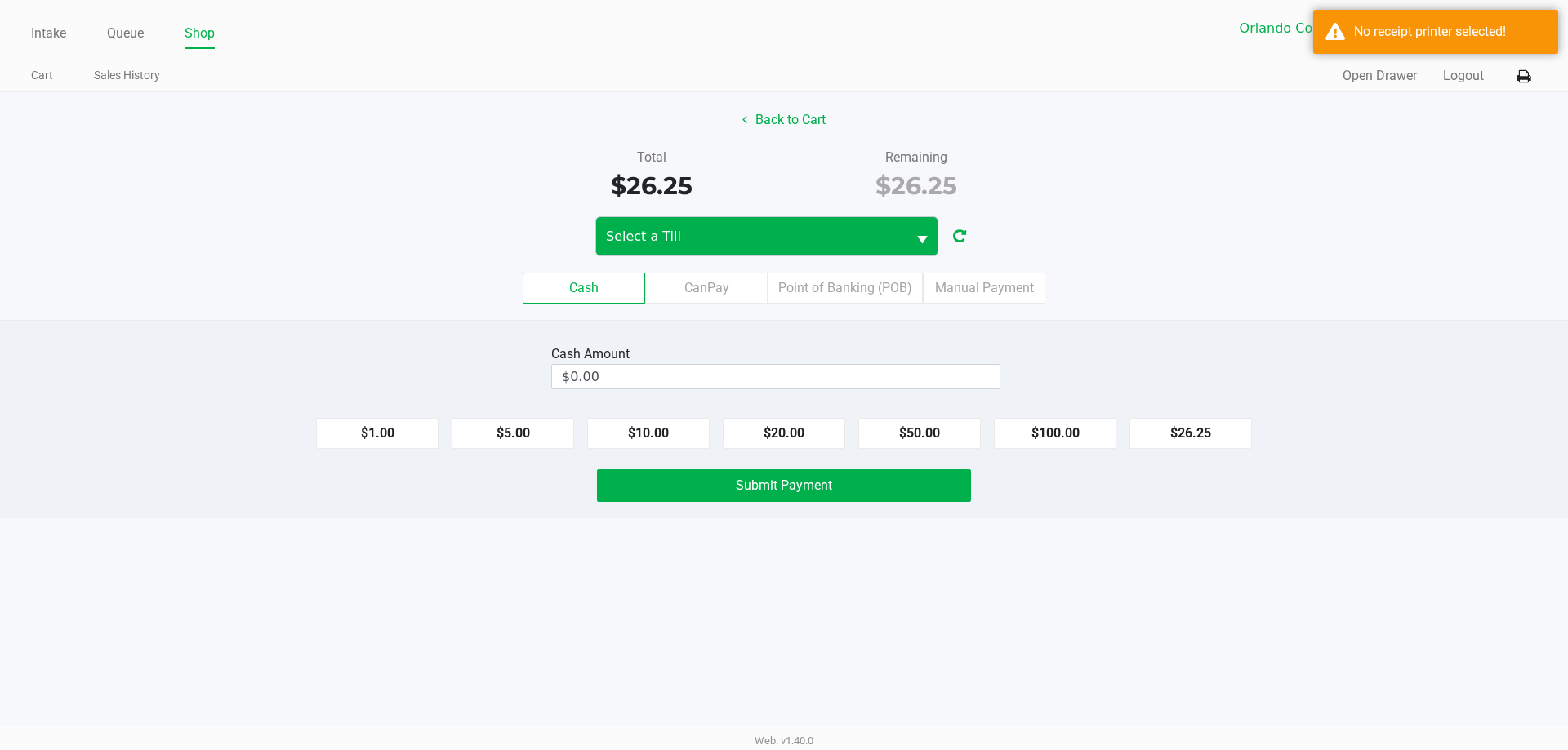
click at [690, 236] on span "Select a Till" at bounding box center [751, 236] width 291 height 20
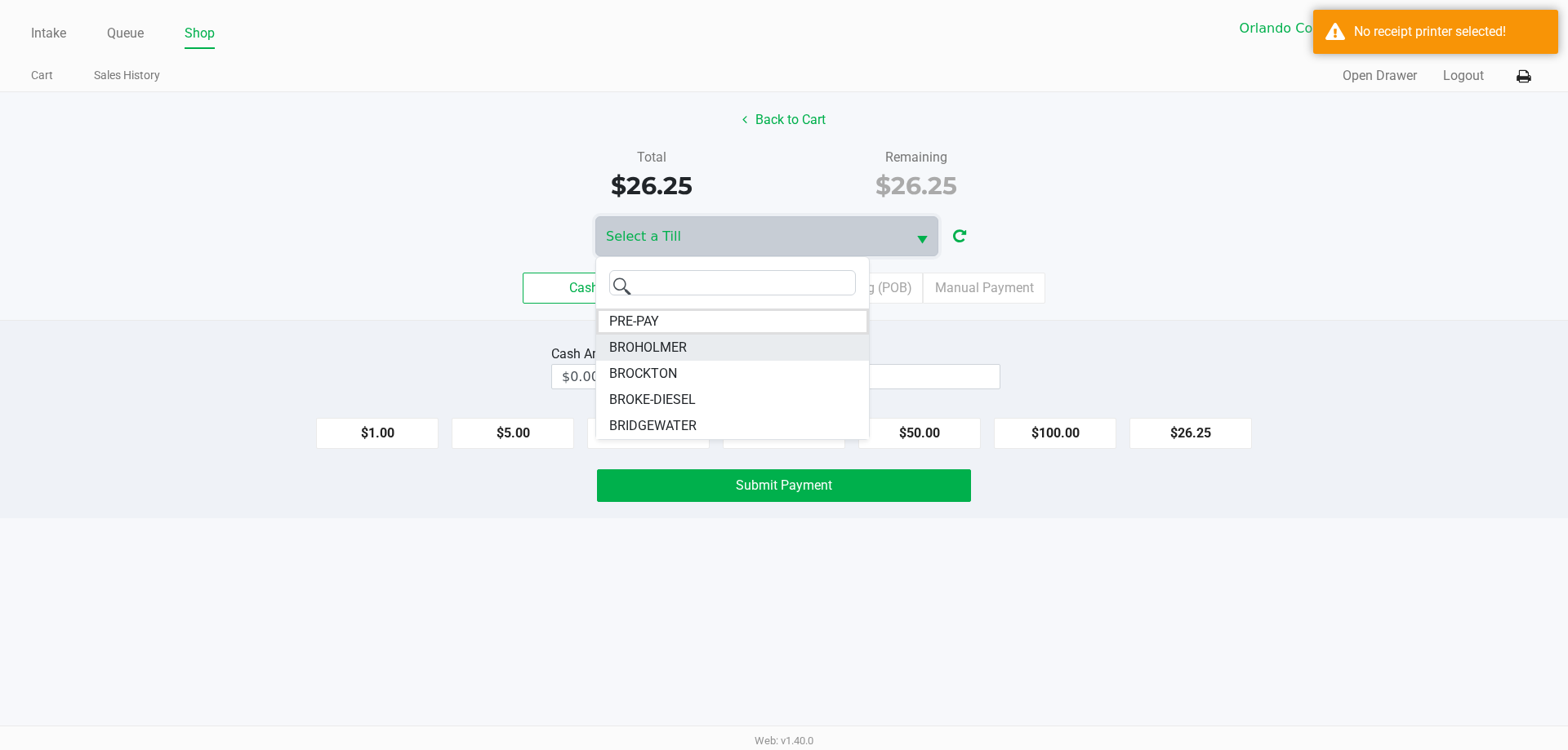
click at [680, 354] on span "BROHOLMER" at bounding box center [648, 348] width 77 height 20
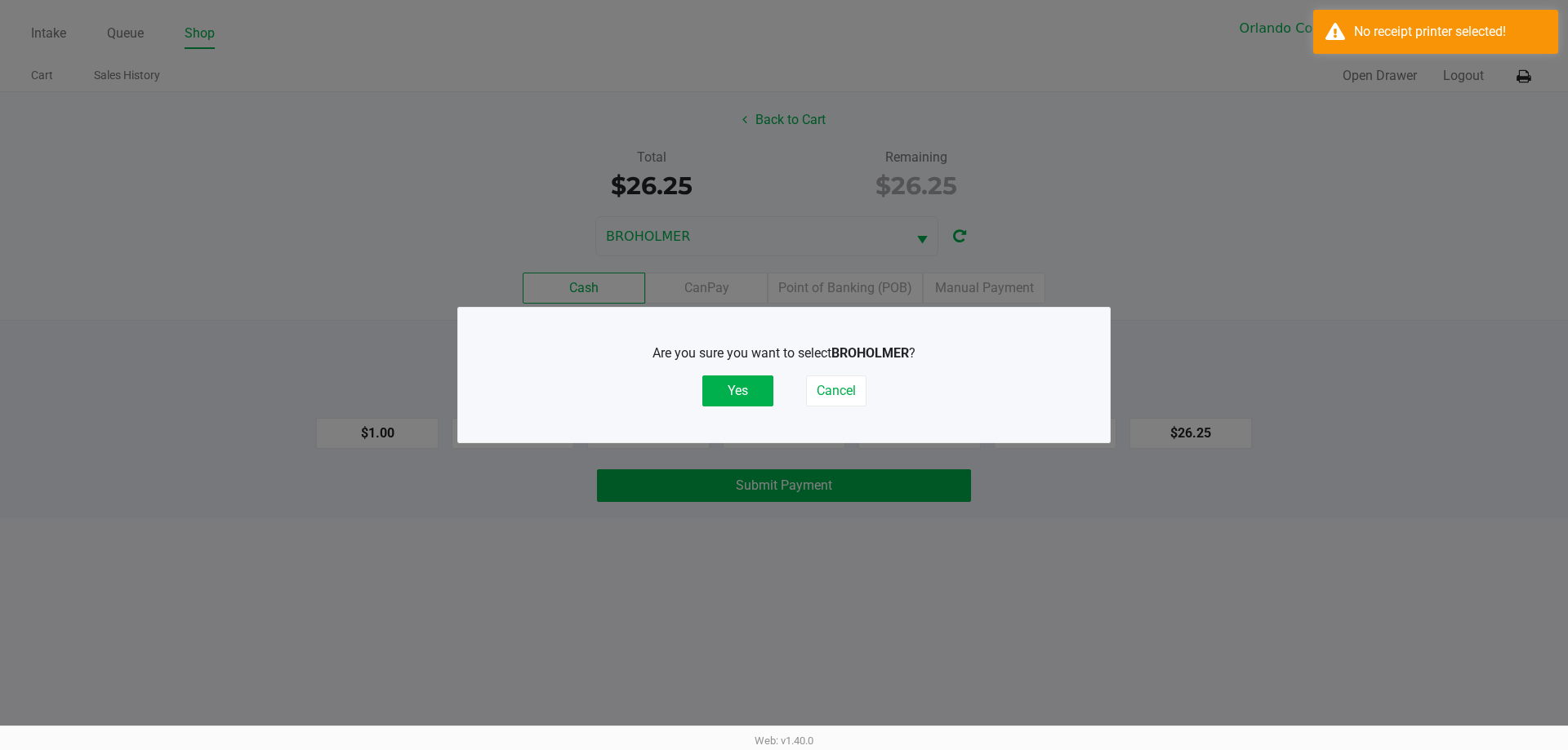
click at [750, 398] on button "Yes" at bounding box center [738, 391] width 71 height 31
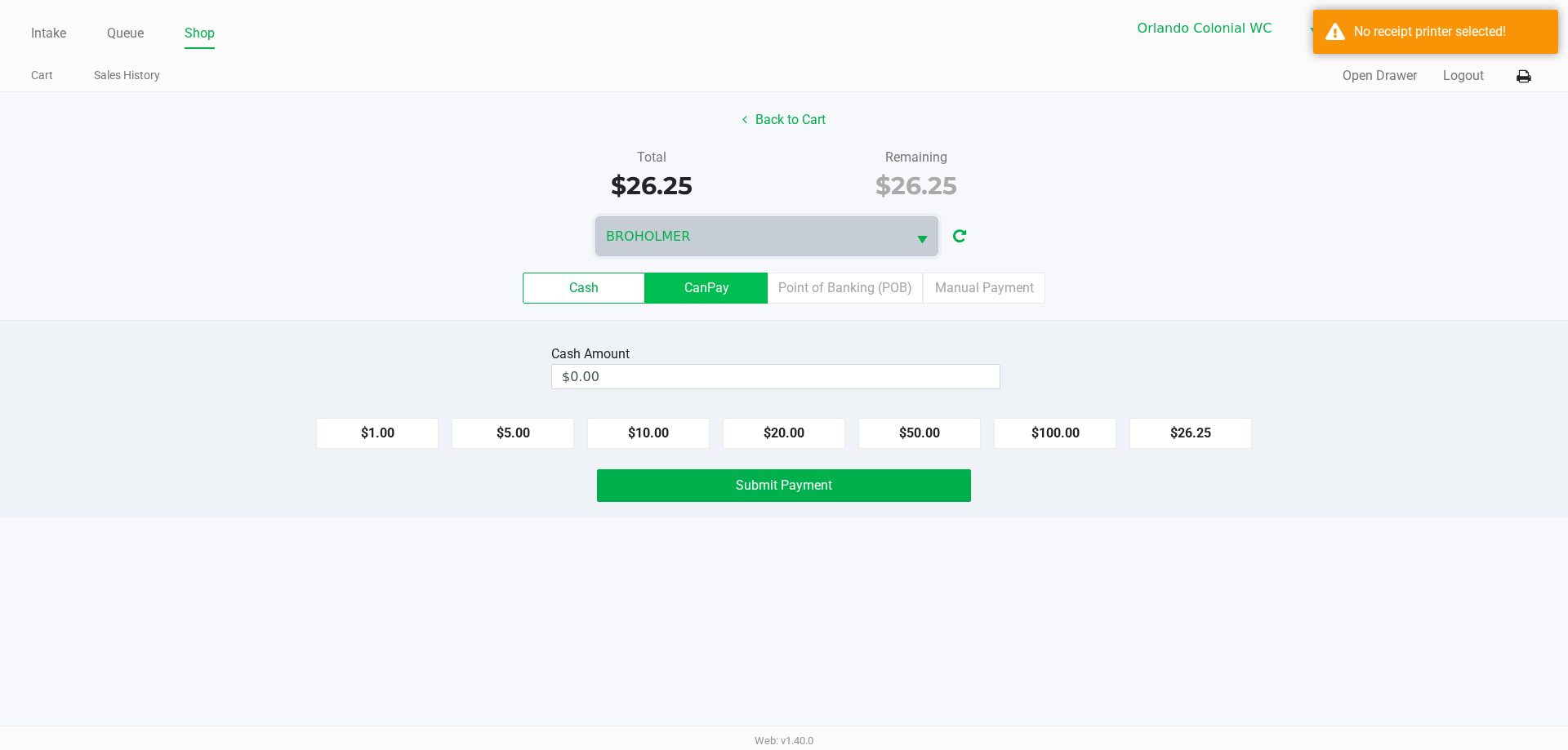
click at [698, 288] on label "CanPay" at bounding box center [706, 288] width 123 height 31
click at [0, 0] on 2 "CanPay" at bounding box center [0, 0] width 0 height 0
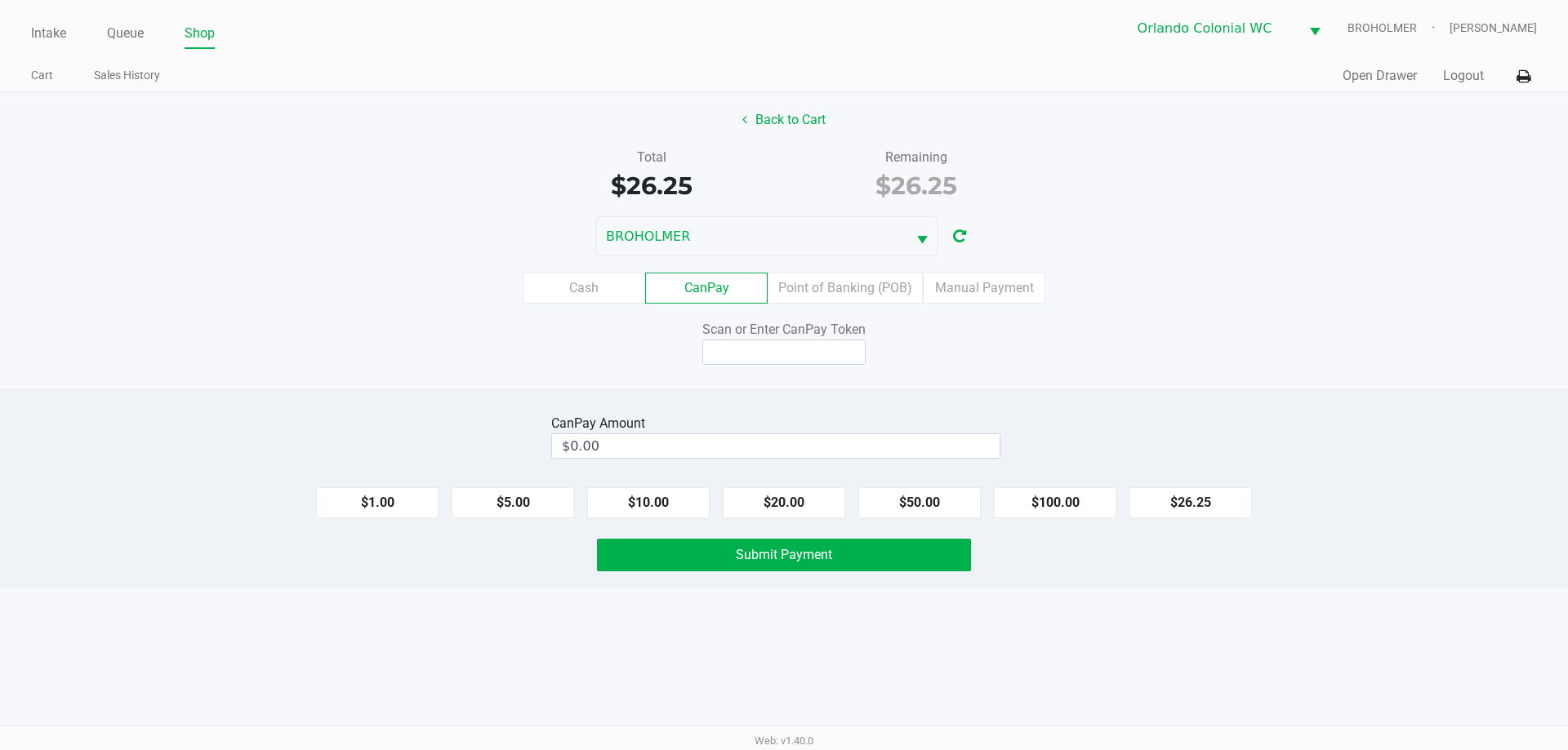
click at [1517, 78] on icon at bounding box center [1523, 77] width 14 height 12
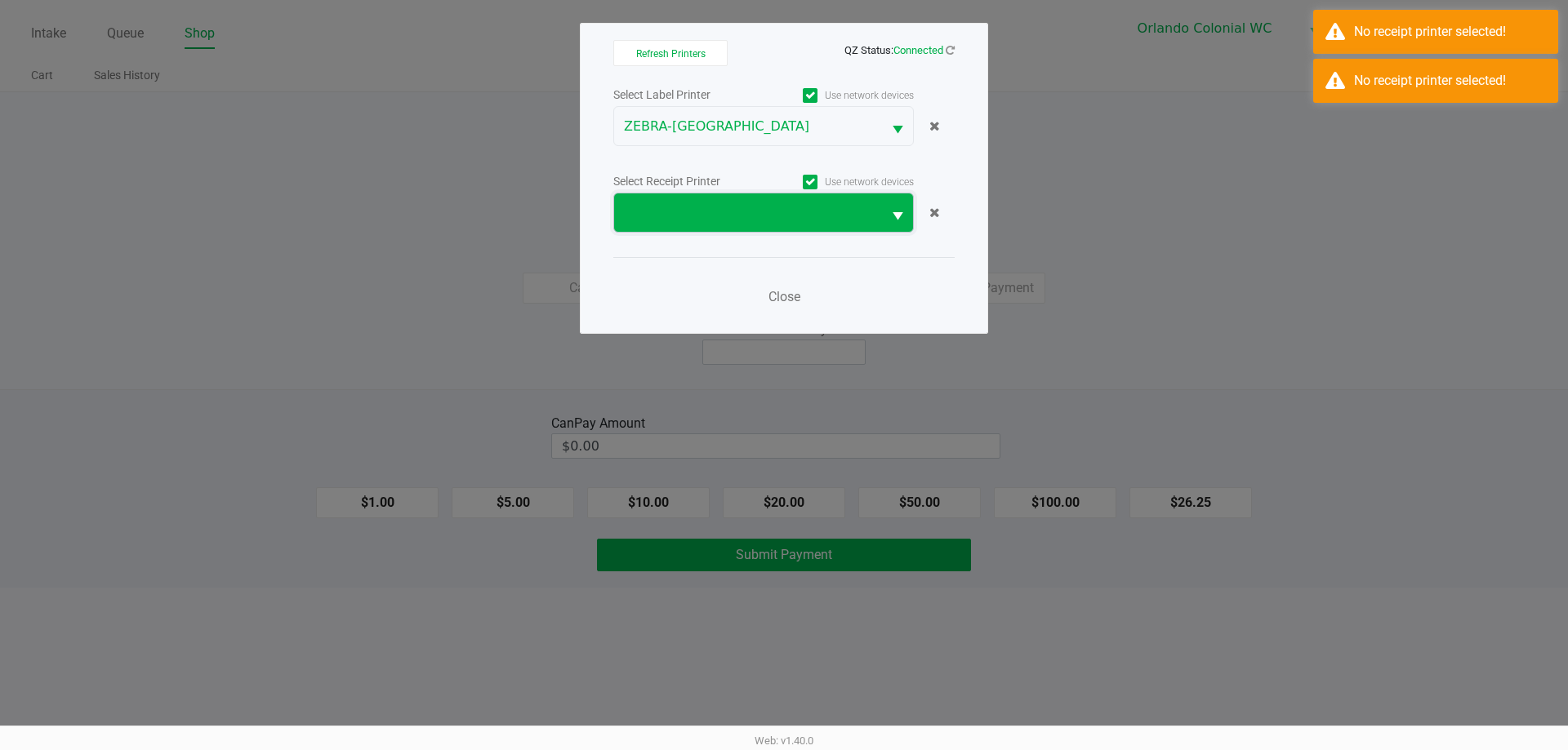
click at [779, 203] on span at bounding box center [748, 213] width 248 height 20
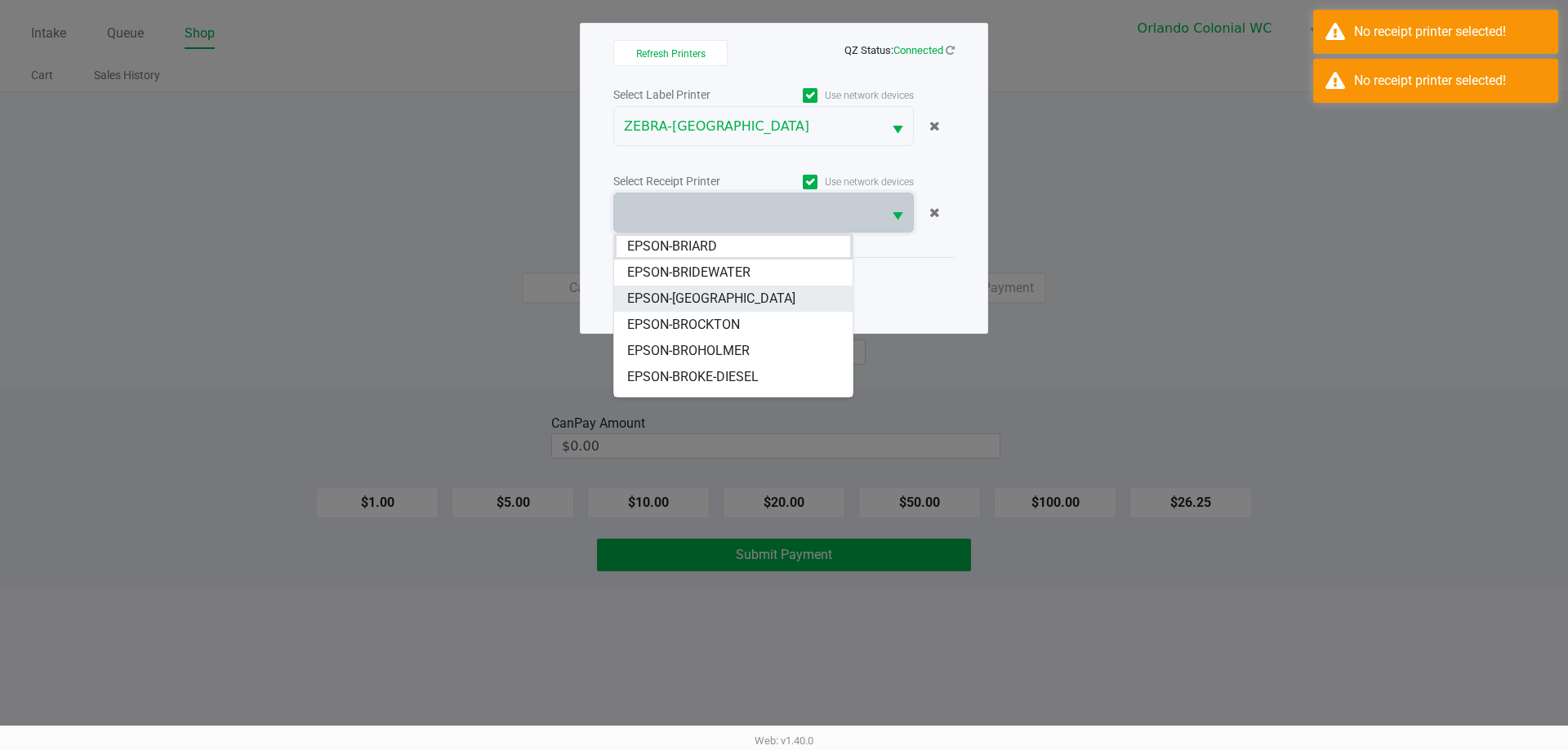
click at [709, 302] on span "EPSON-[GEOGRAPHIC_DATA]" at bounding box center [711, 299] width 168 height 20
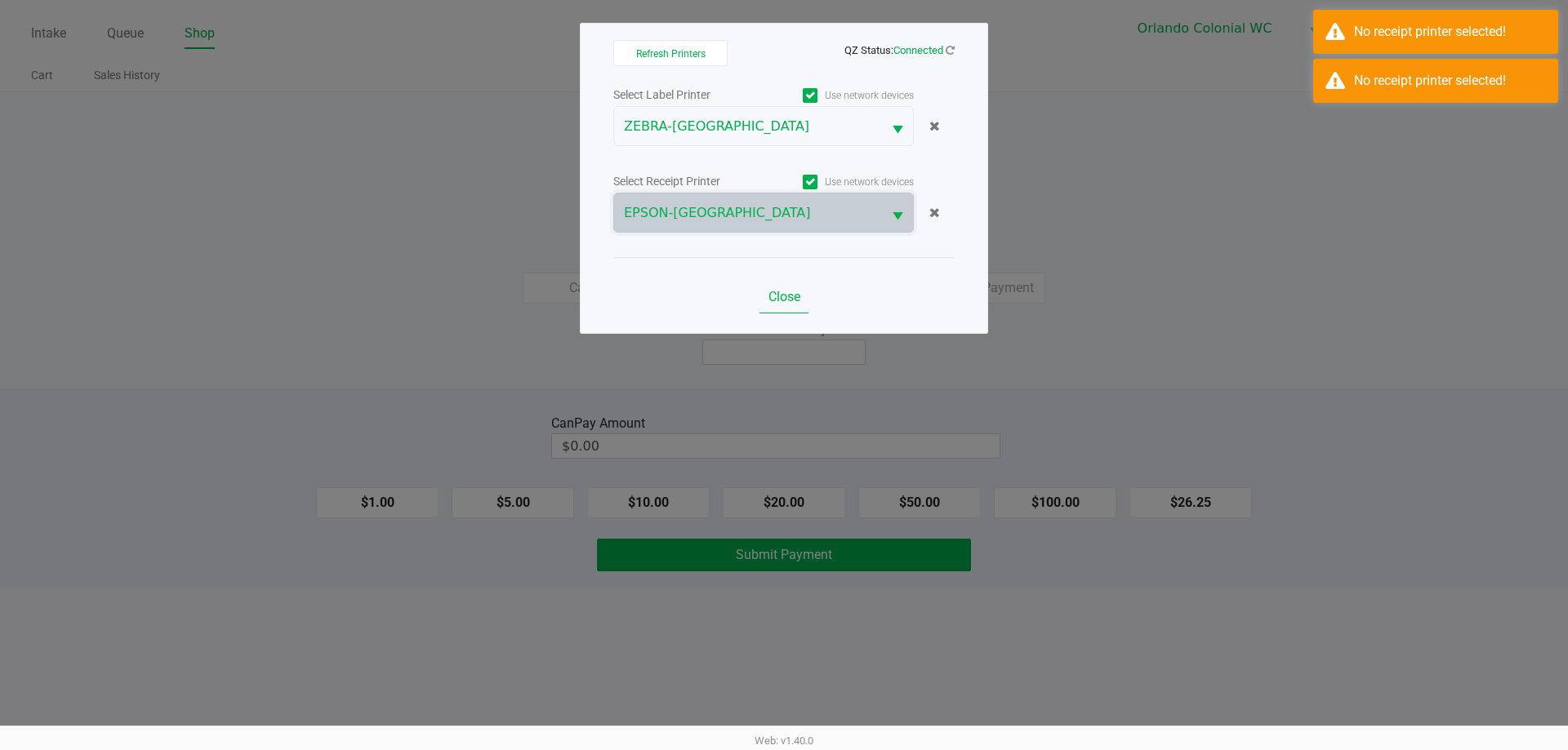
click at [783, 301] on span "Close" at bounding box center [784, 297] width 32 height 16
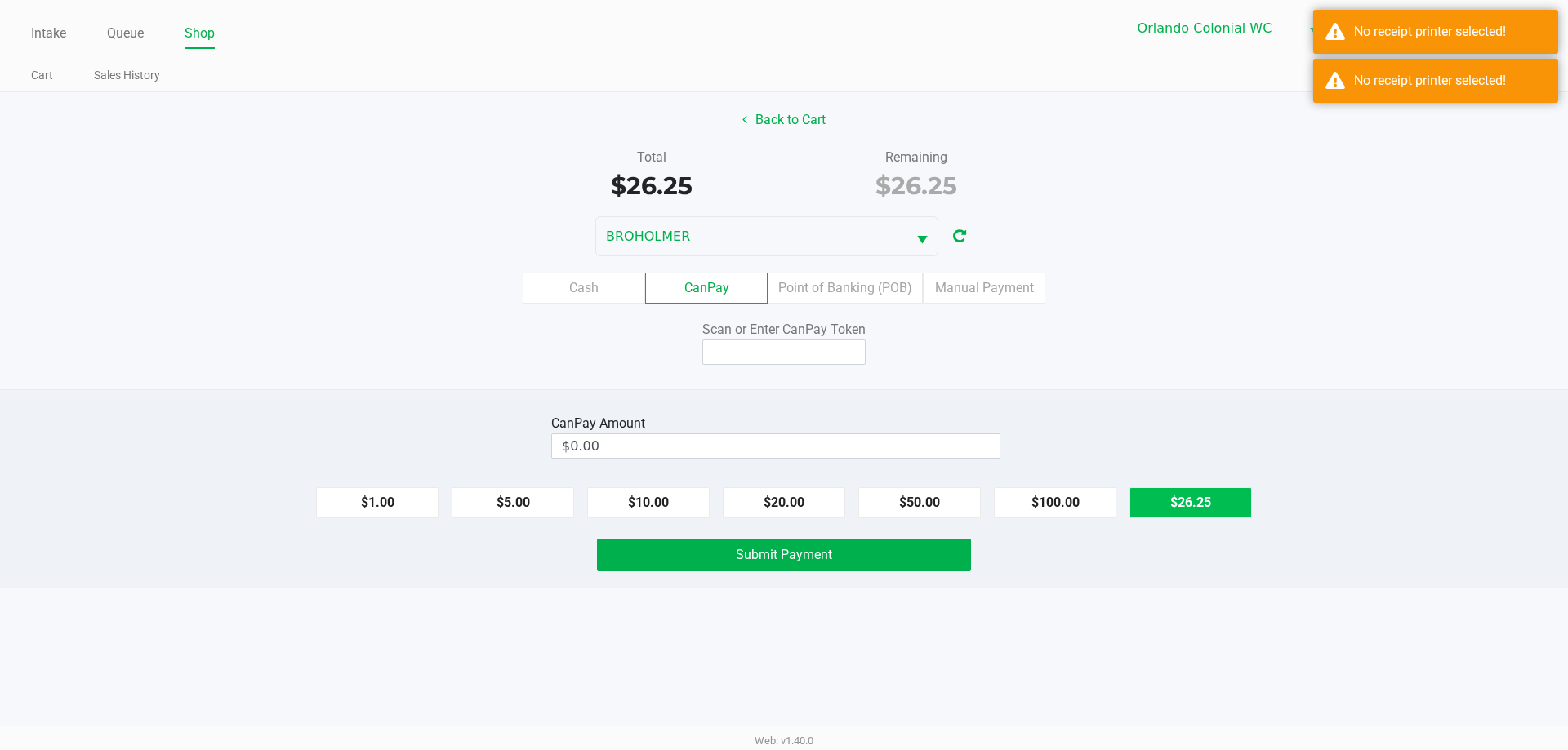
click at [1191, 512] on button "$26.25" at bounding box center [1190, 503] width 123 height 31
type input "$26.25"
click at [817, 356] on input at bounding box center [784, 352] width 163 height 26
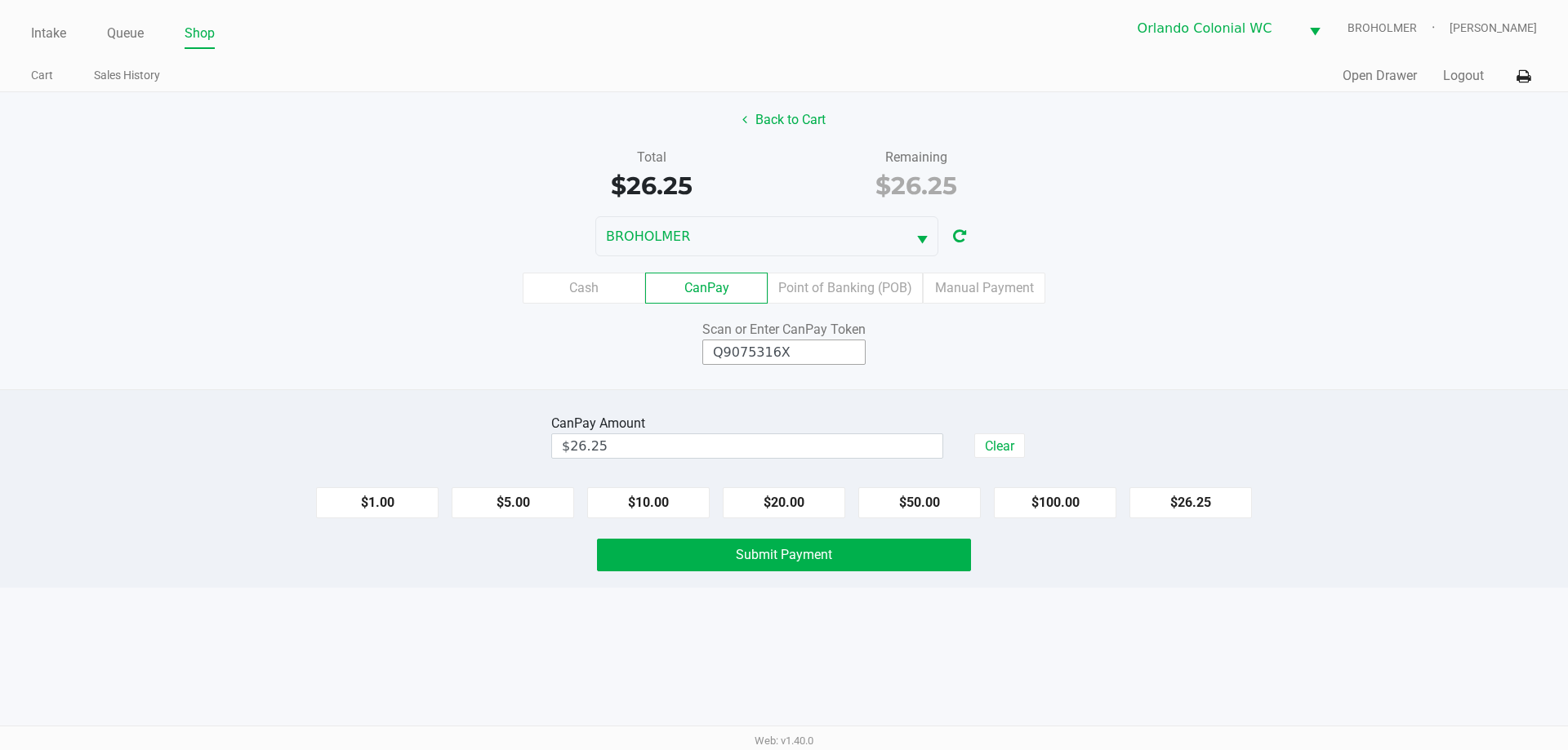
type input "Q9075316X"
click at [668, 551] on button "Submit Payment" at bounding box center [784, 555] width 374 height 33
